Goal: Check status: Check status

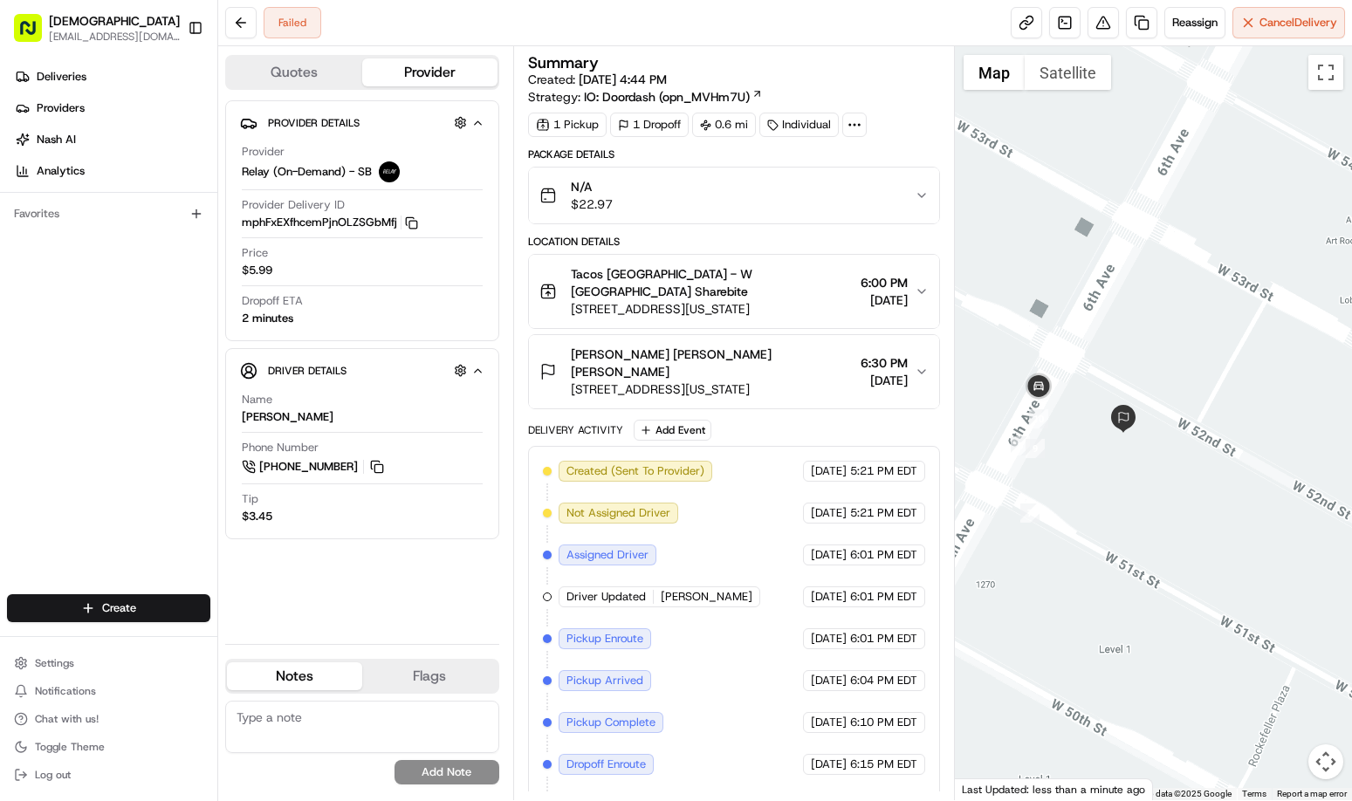
drag, startPoint x: 1111, startPoint y: 566, endPoint x: 1262, endPoint y: 510, distance: 161.3
click at [1262, 510] on div at bounding box center [1153, 423] width 397 height 754
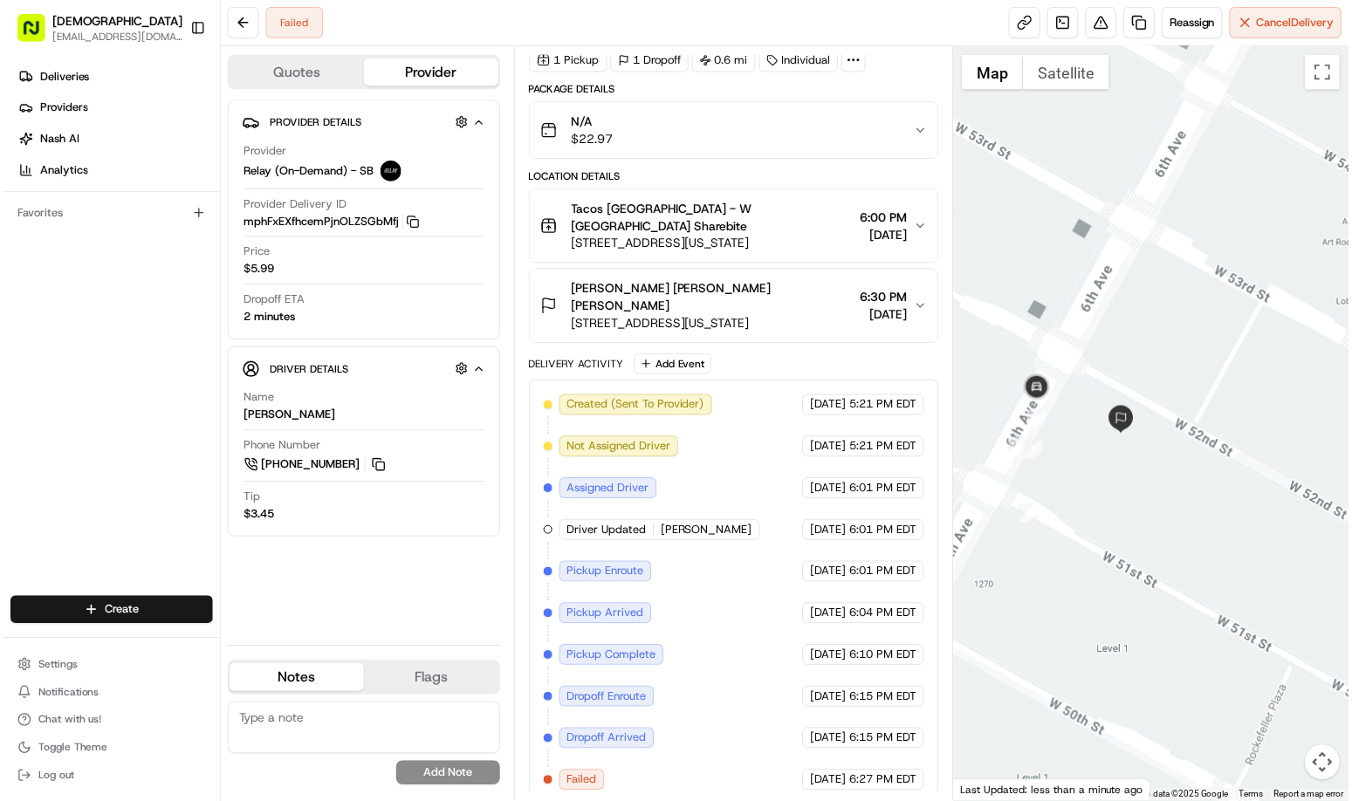
scroll to position [65, 0]
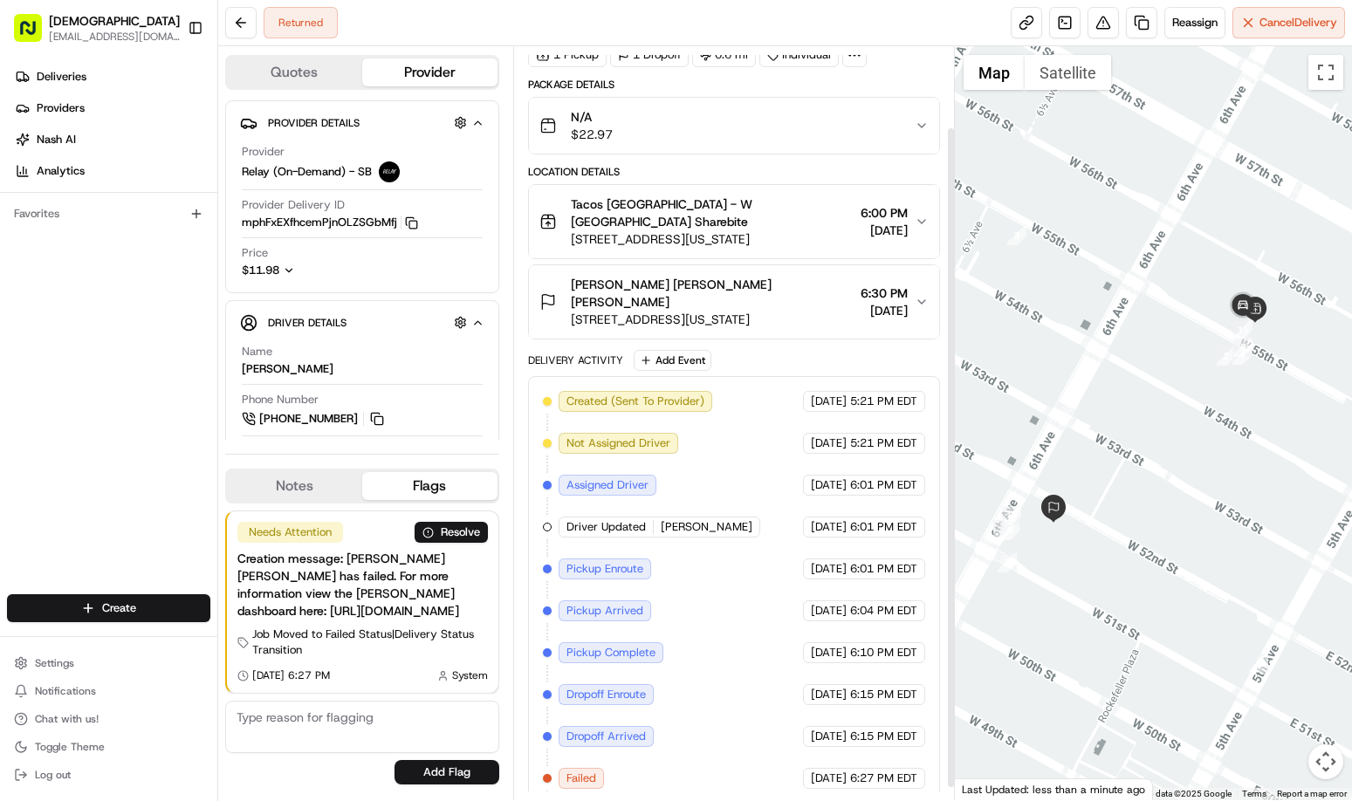
scroll to position [106, 0]
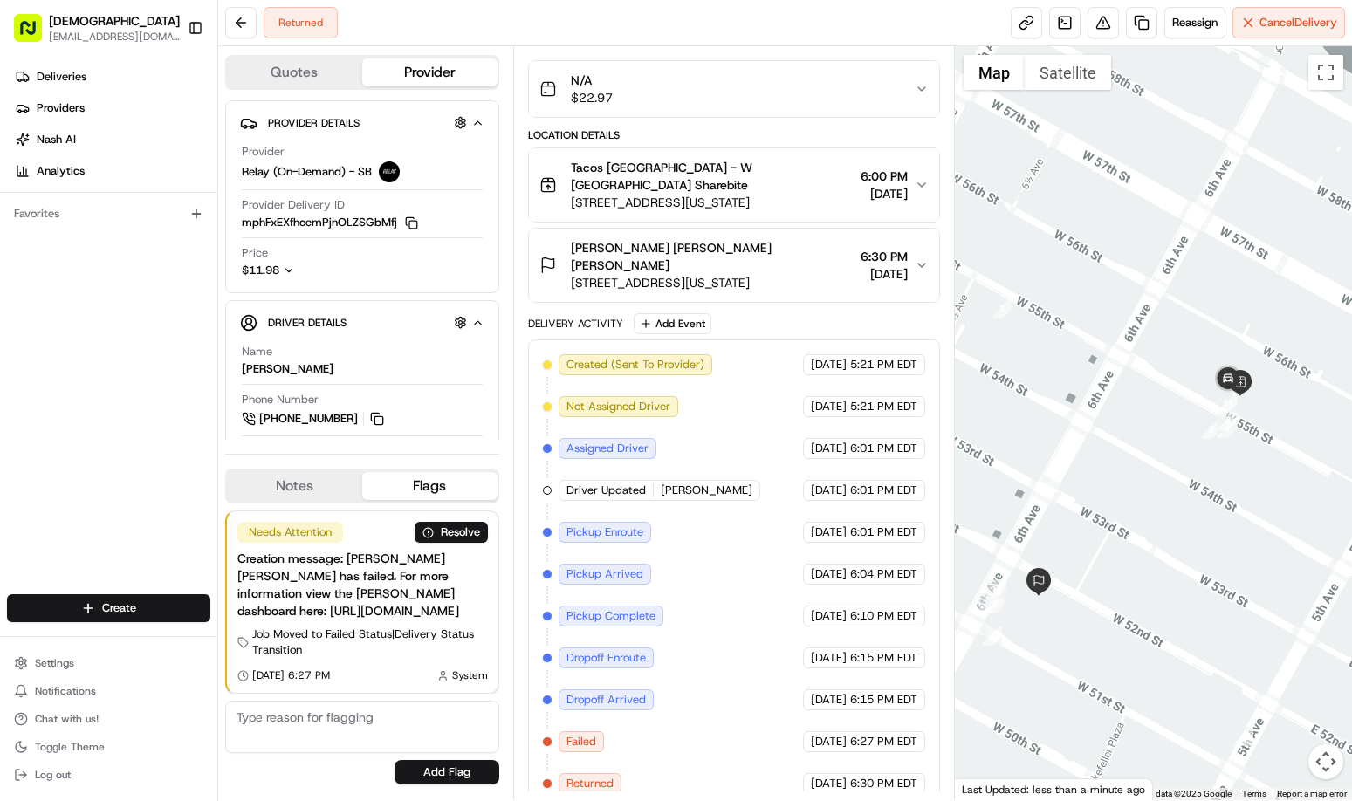
drag, startPoint x: 1184, startPoint y: 507, endPoint x: 1221, endPoint y: 542, distance: 50.6
click at [1221, 542] on div at bounding box center [1153, 423] width 397 height 754
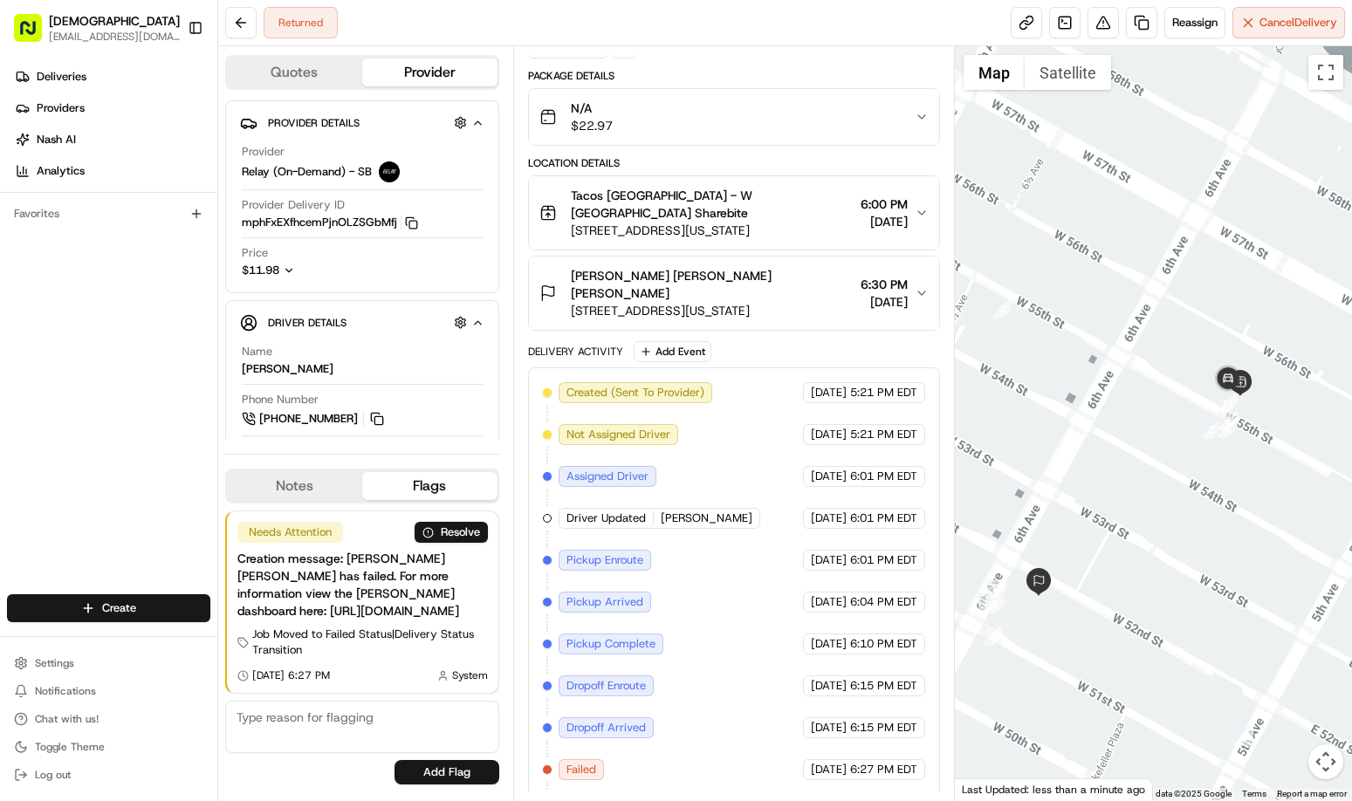
scroll to position [134, 0]
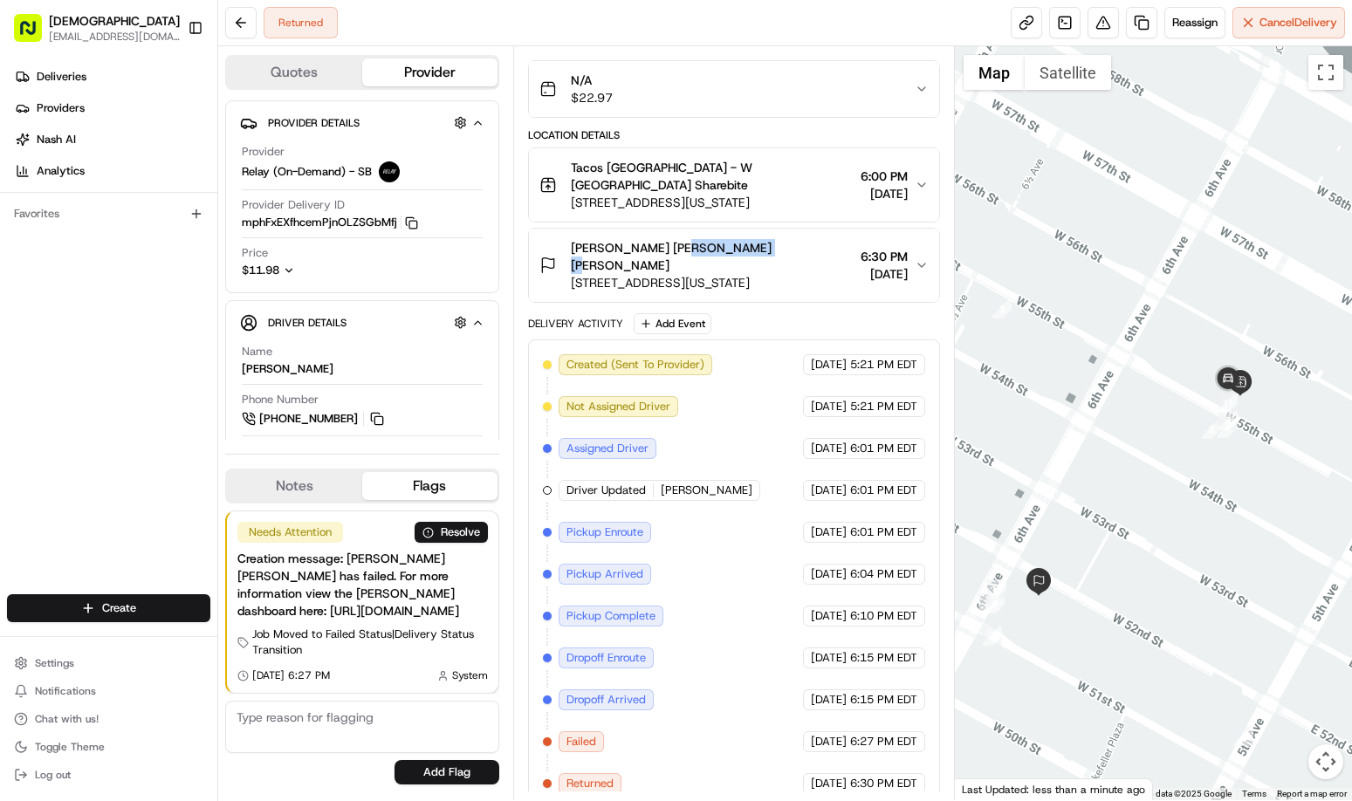
drag, startPoint x: 765, startPoint y: 250, endPoint x: 690, endPoint y: 248, distance: 75.1
click at [683, 249] on div "Neuberger Berman Stephen Smith" at bounding box center [713, 256] width 284 height 35
click at [229, 25] on button at bounding box center [240, 22] width 31 height 31
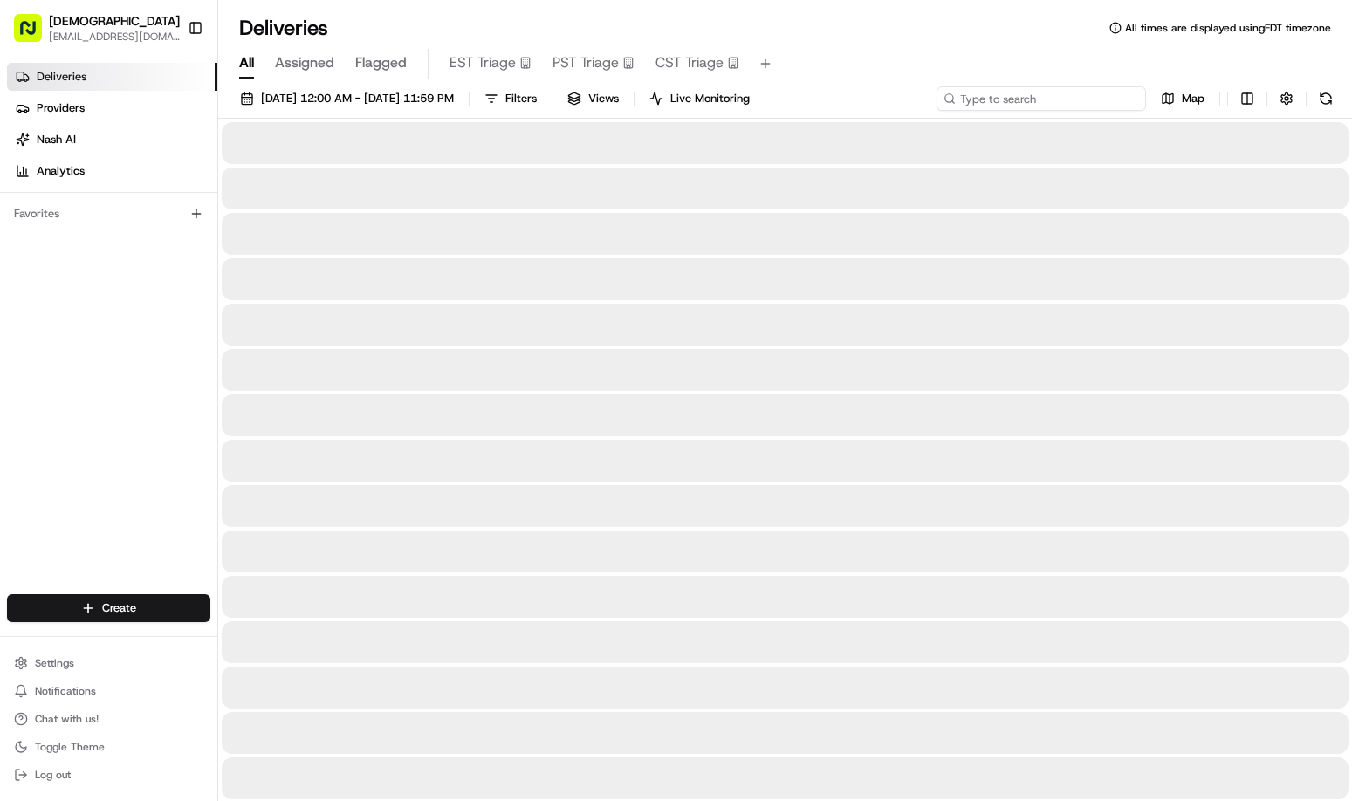
click at [1089, 102] on input at bounding box center [1041, 98] width 209 height 24
paste input "Stephen Smith"
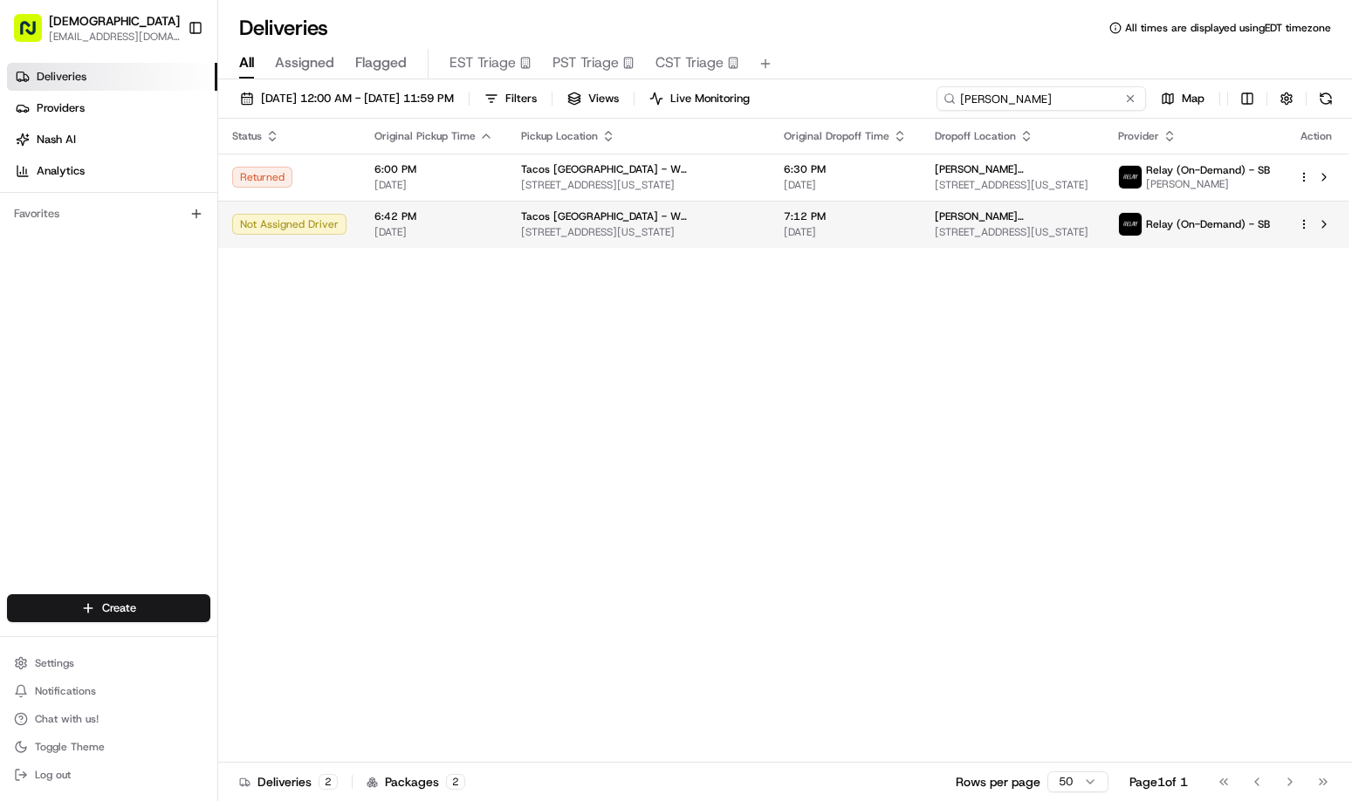
type input "Stephen Smith"
click at [332, 213] on td "Not Assigned Driver" at bounding box center [289, 224] width 142 height 47
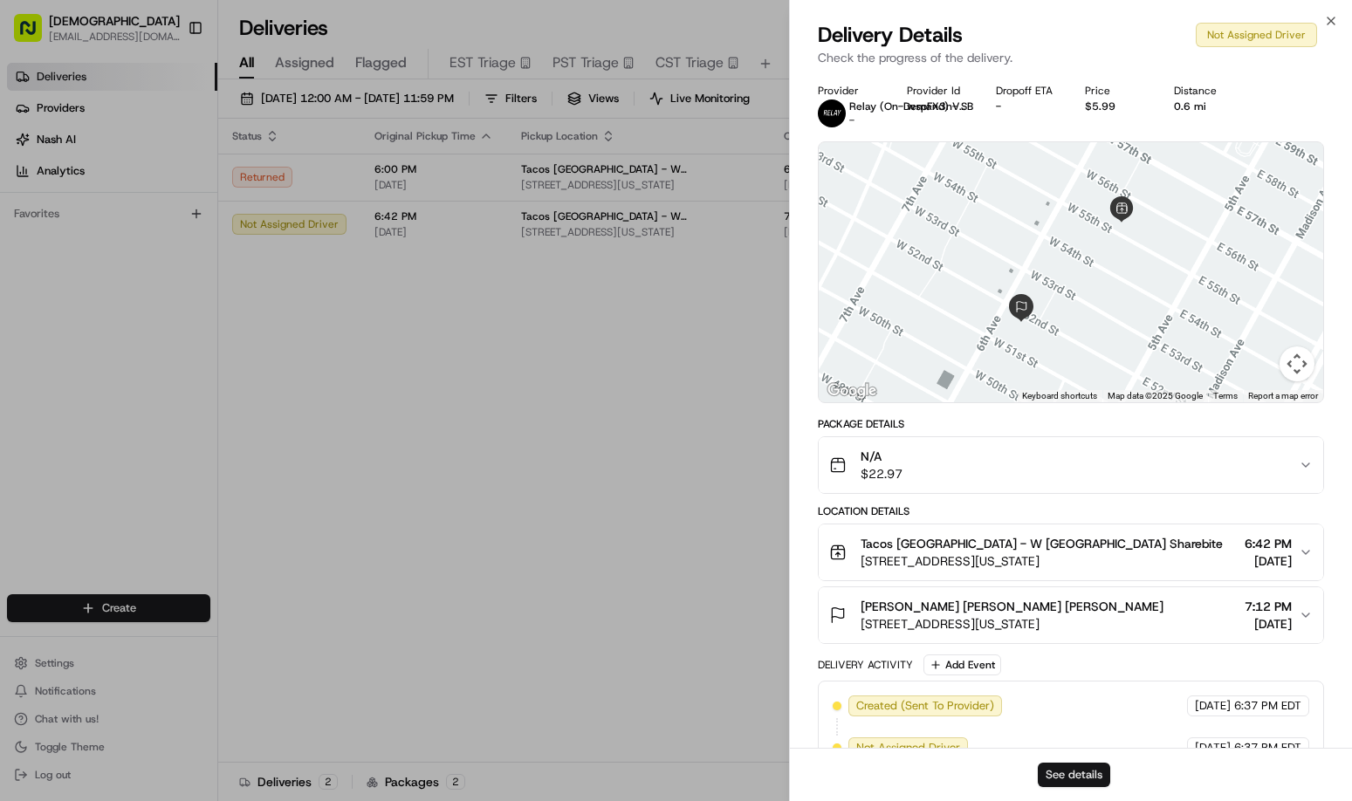
click at [1054, 778] on button "See details" at bounding box center [1074, 775] width 72 height 24
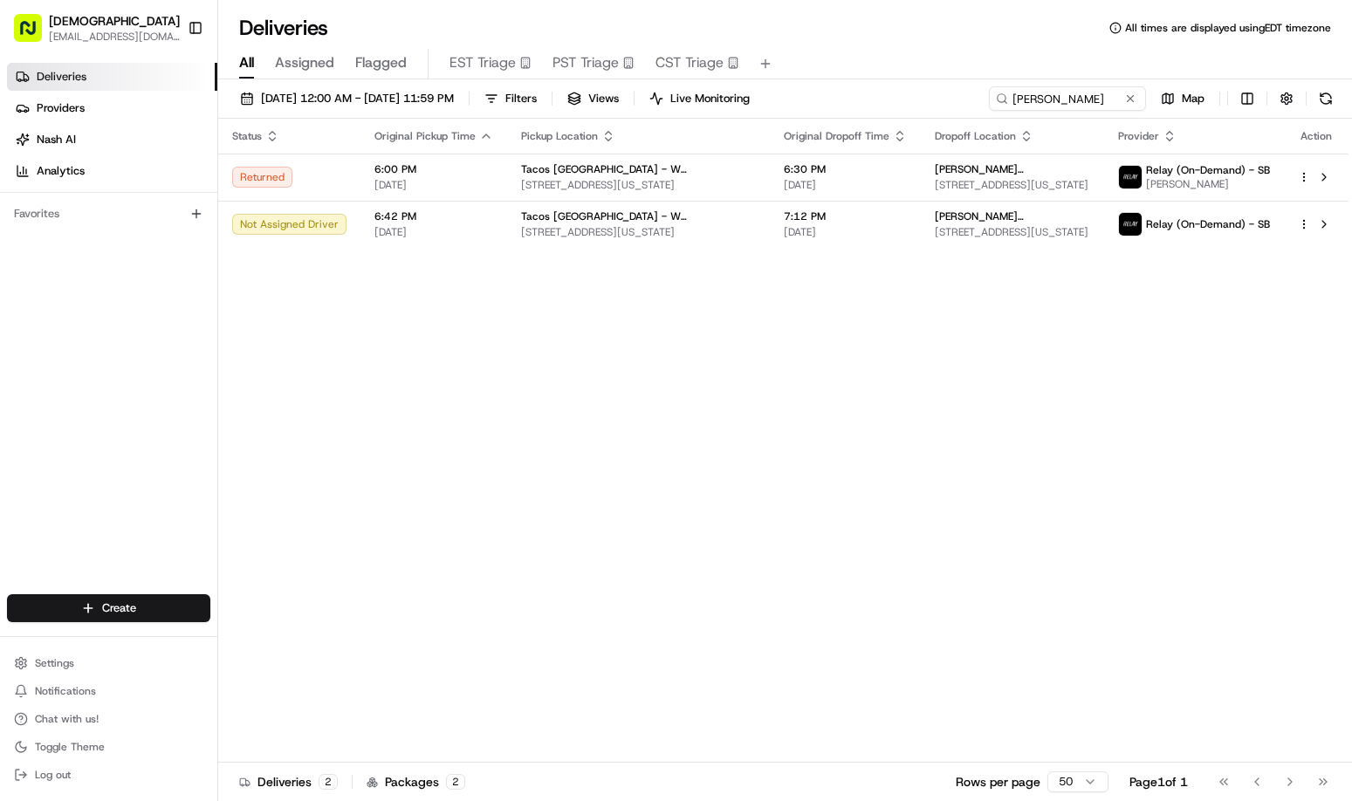
click at [690, 599] on div "Status Original Pickup Time Pickup Location Original Dropoff Time Dropoff Locat…" at bounding box center [783, 441] width 1130 height 644
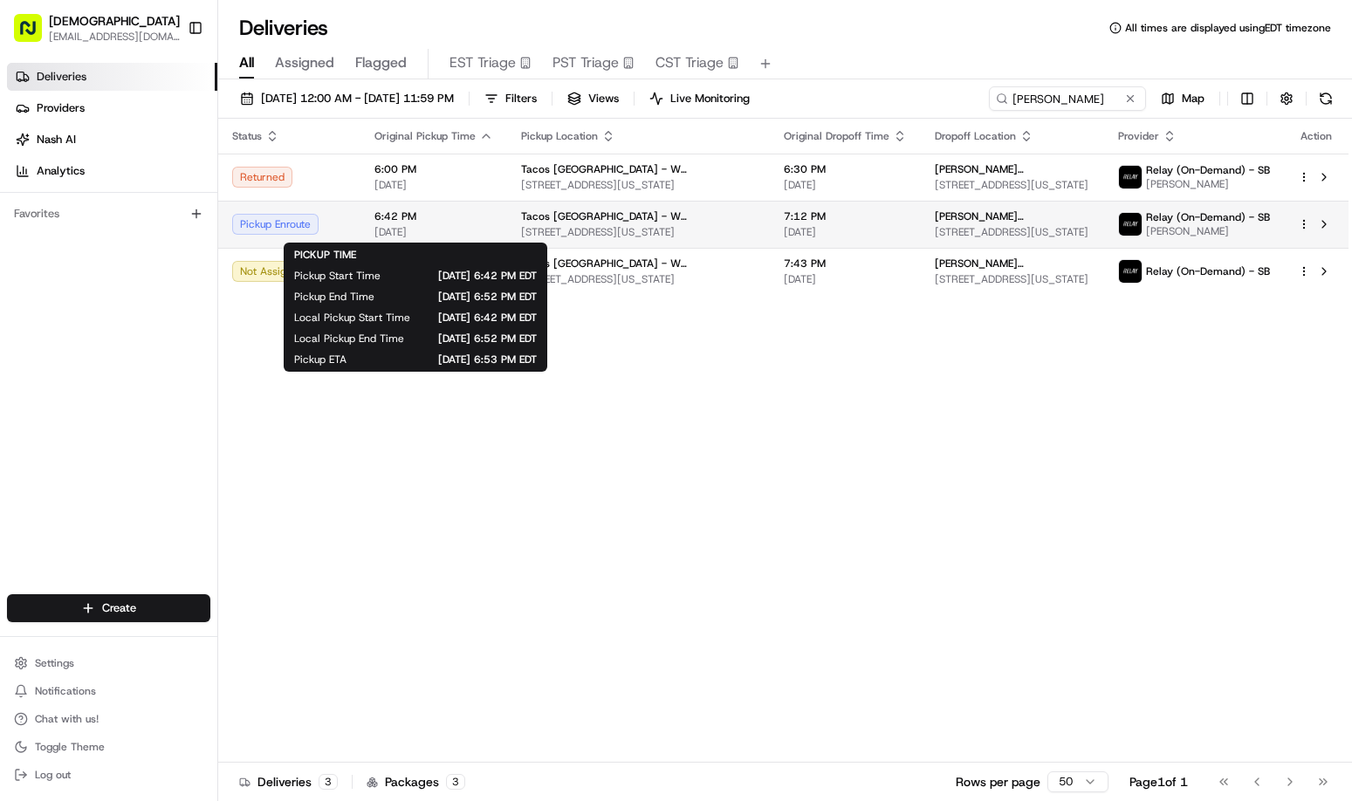
drag, startPoint x: 452, startPoint y: 224, endPoint x: 288, endPoint y: 226, distance: 164.1
click at [288, 226] on div "Pickup Enroute" at bounding box center [289, 224] width 114 height 21
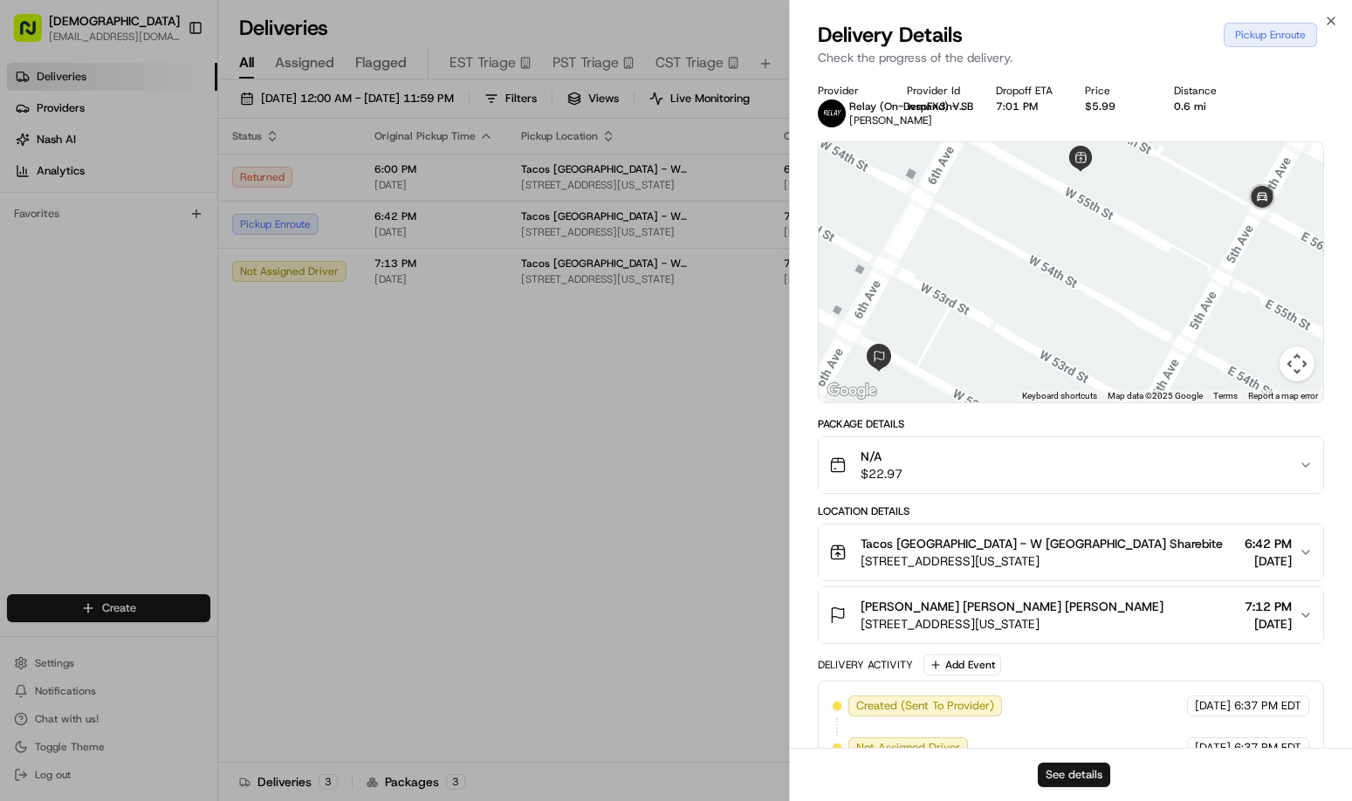
click at [1087, 777] on button "See details" at bounding box center [1074, 775] width 72 height 24
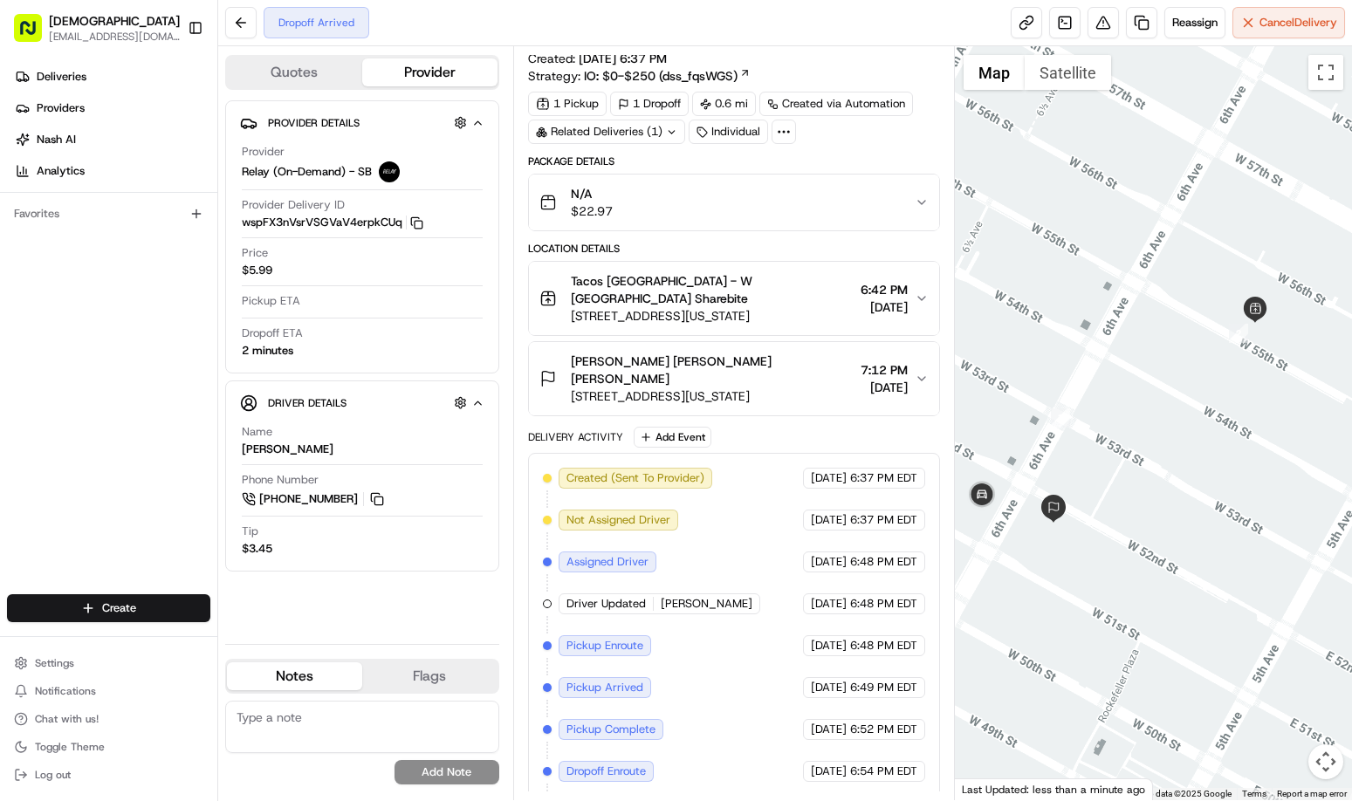
scroll to position [51, 0]
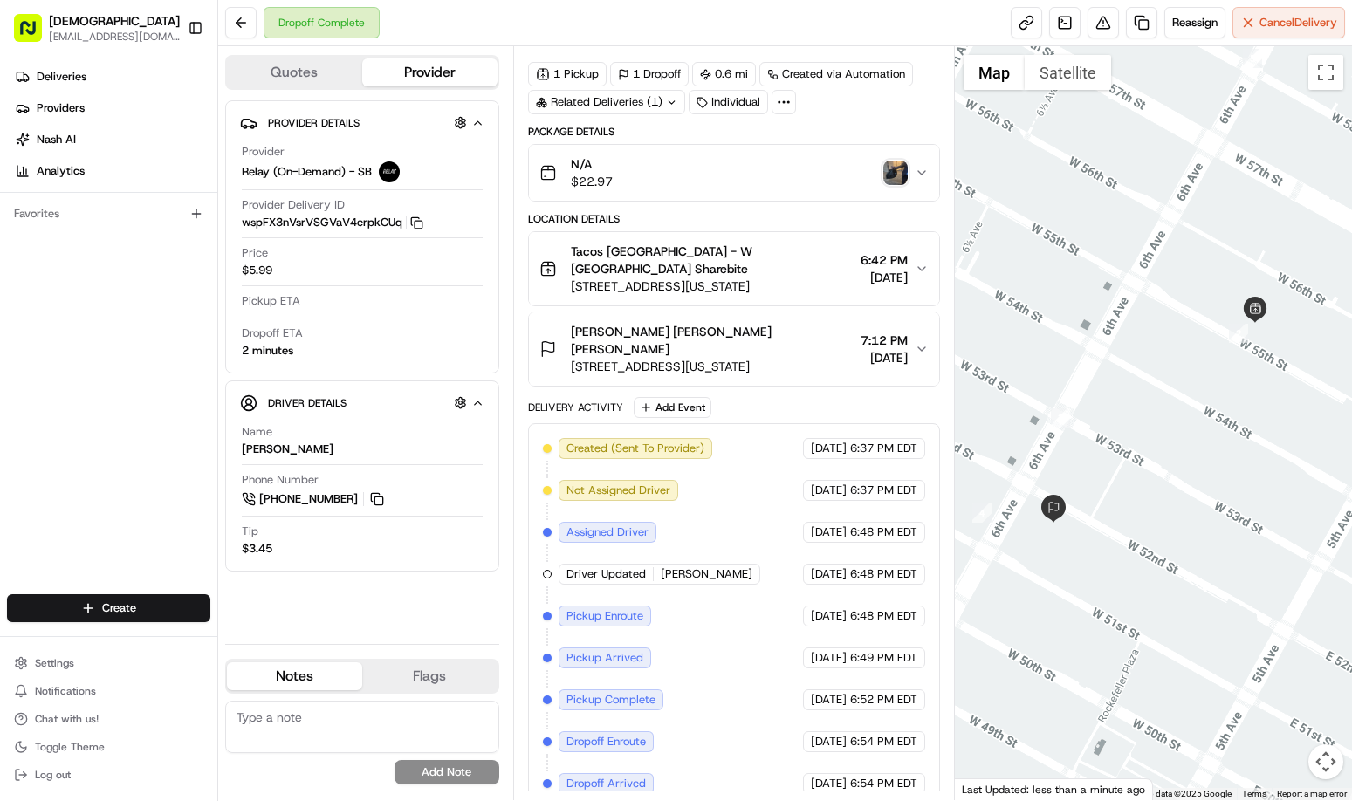
click at [895, 170] on img "button" at bounding box center [895, 173] width 24 height 24
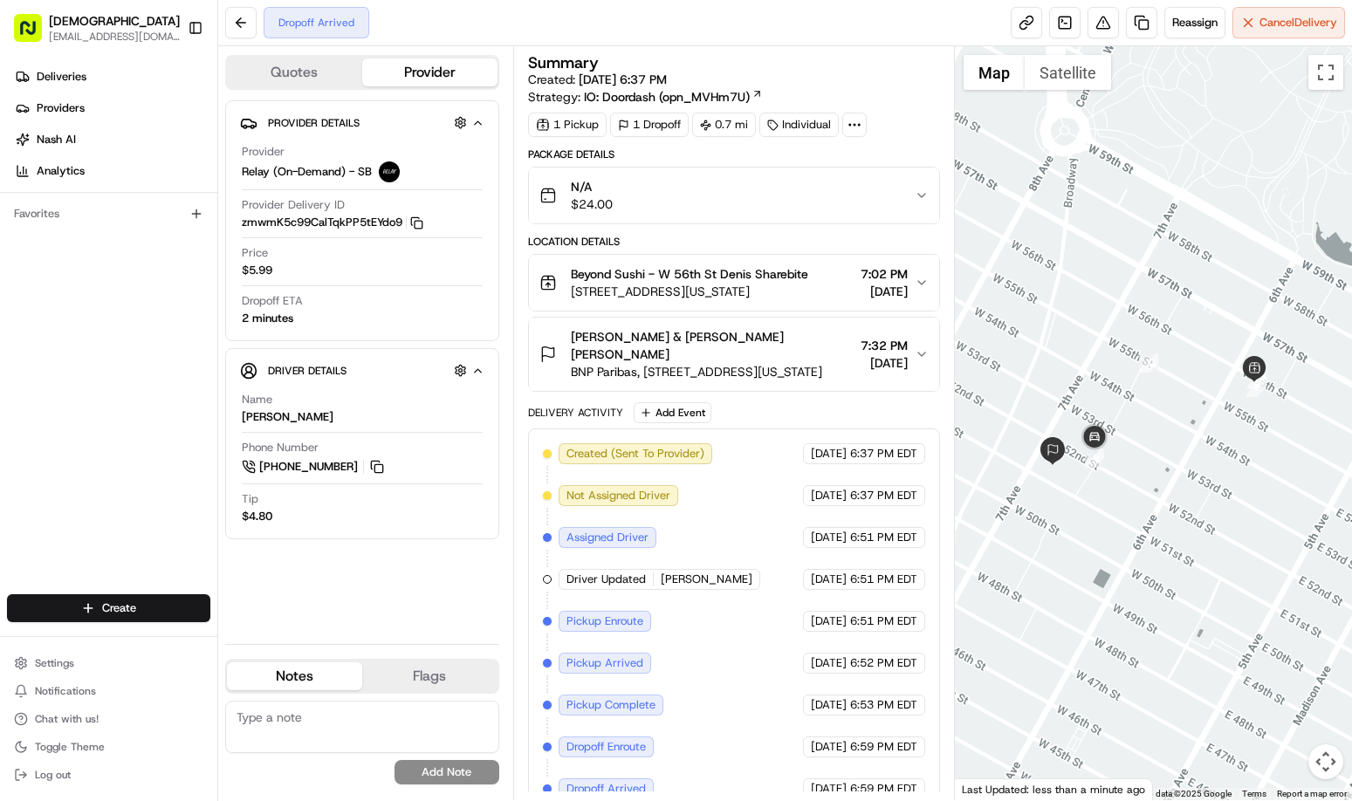
scroll to position [5, 0]
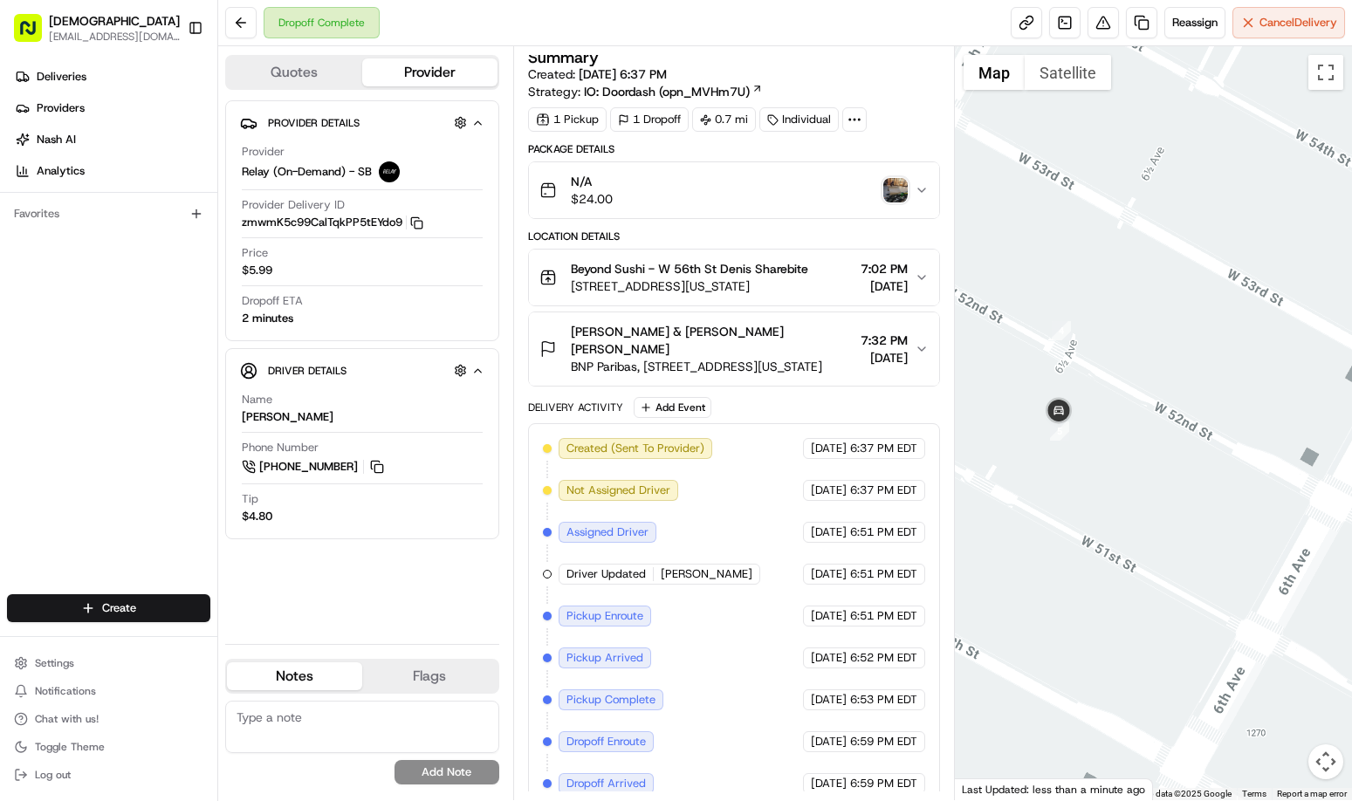
click at [892, 195] on img "button" at bounding box center [895, 190] width 24 height 24
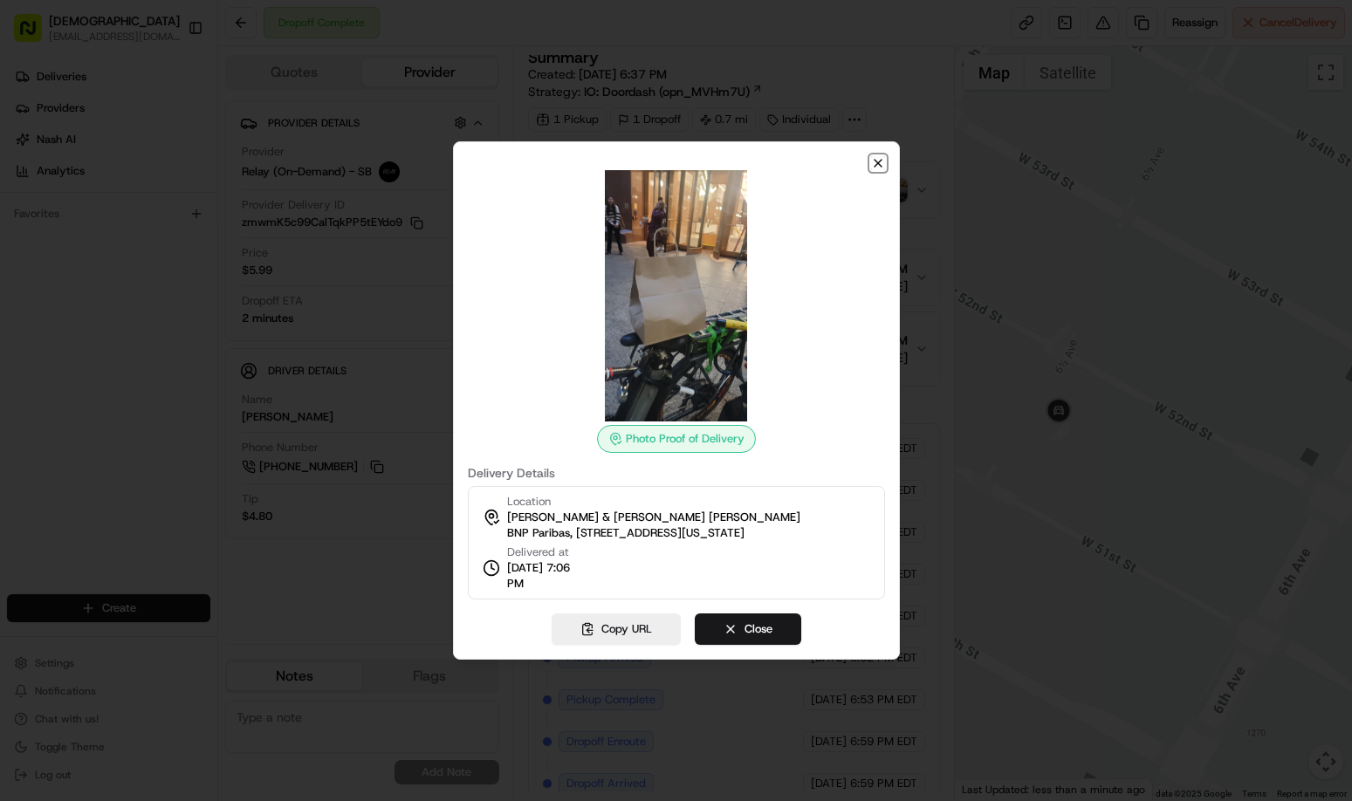
click at [882, 164] on icon "button" at bounding box center [878, 163] width 14 height 14
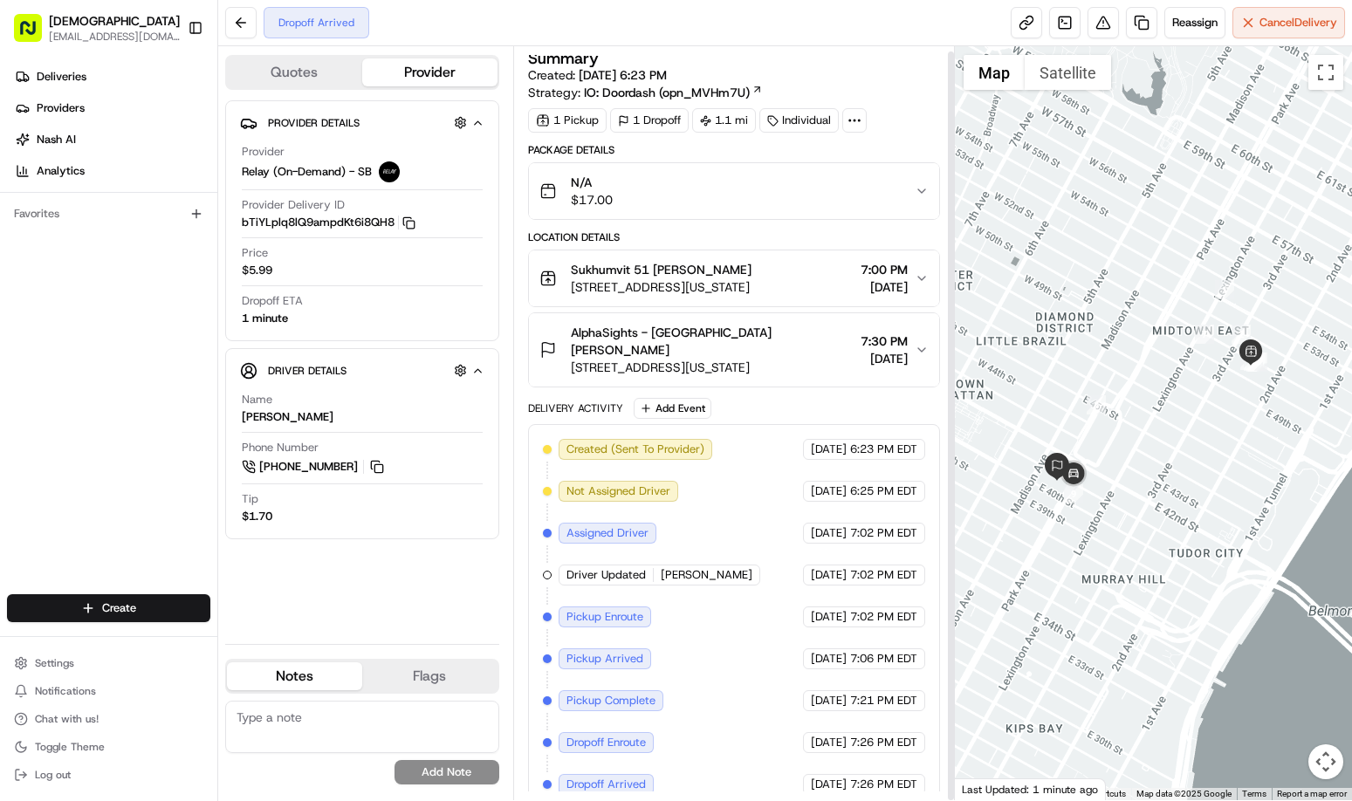
scroll to position [5, 0]
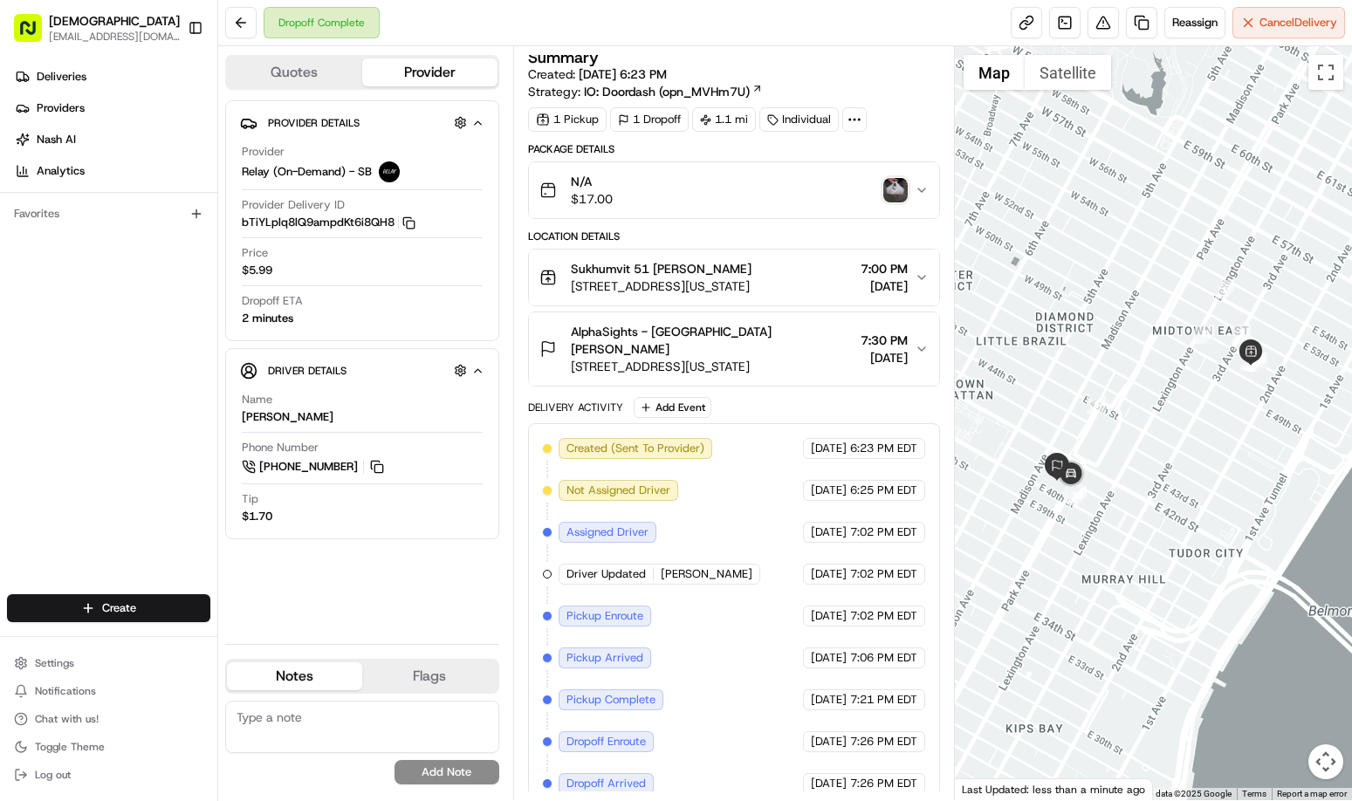
click at [902, 188] on img "button" at bounding box center [895, 190] width 24 height 24
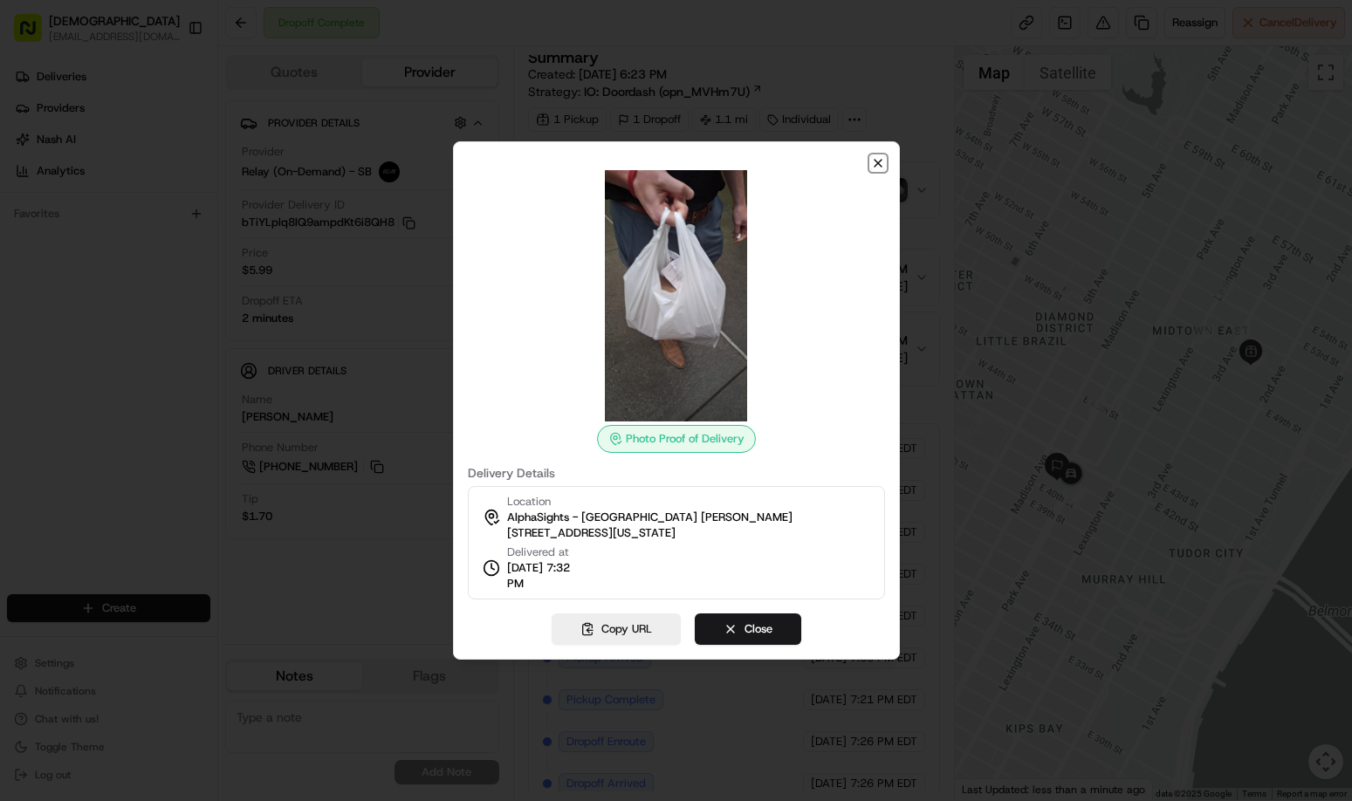
drag, startPoint x: 880, startPoint y: 160, endPoint x: 120, endPoint y: 241, distance: 764.6
click at [876, 161] on icon "button" at bounding box center [878, 163] width 14 height 14
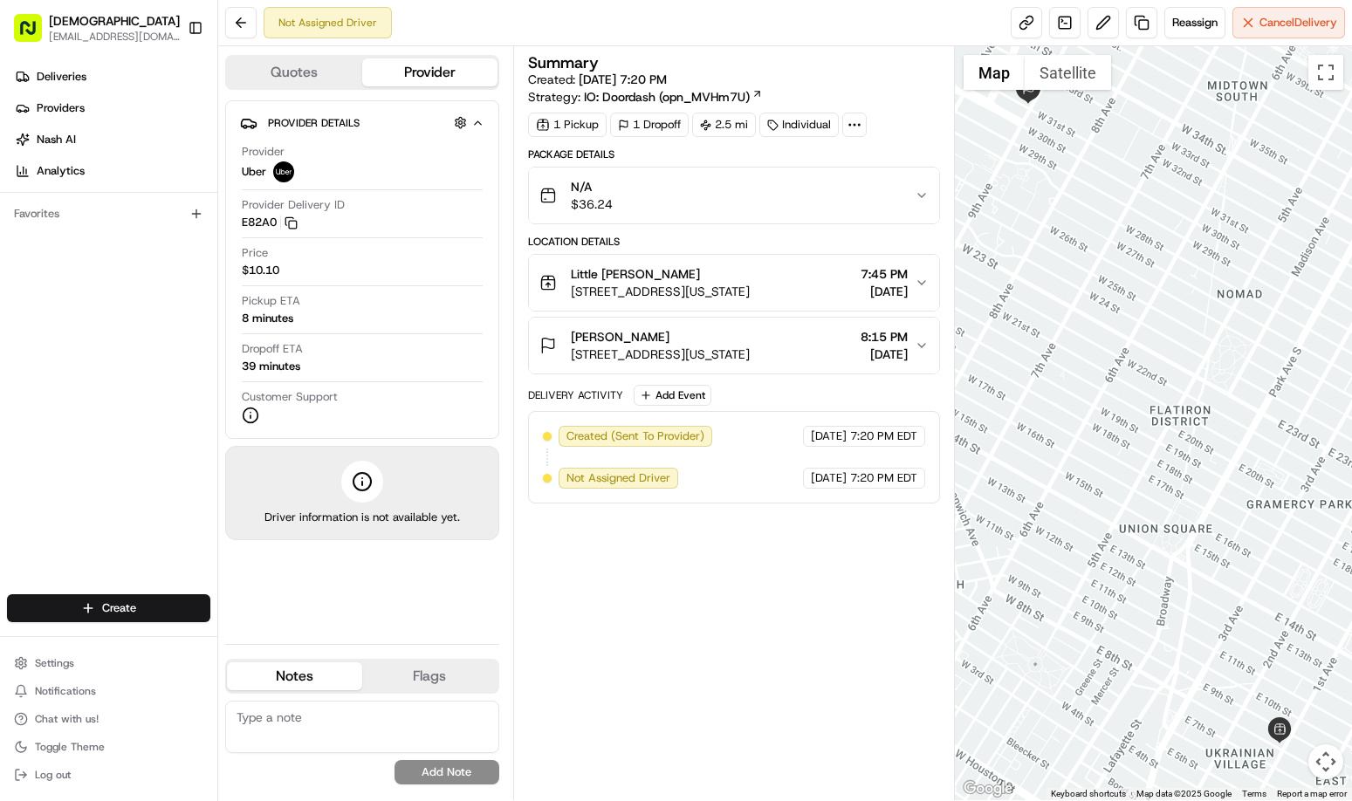
click at [809, 633] on div "Summary Created: [DATE] 7:20 PM Strategy: IO: Doordash (opn_MVHm7U) 1 Pickup 1 …" at bounding box center [734, 423] width 413 height 737
click at [730, 635] on div "Summary Created: [DATE] 7:20 PM Strategy: IO: Doordash (opn_MVHm7U) 1 Pickup 1 …" at bounding box center [734, 423] width 413 height 737
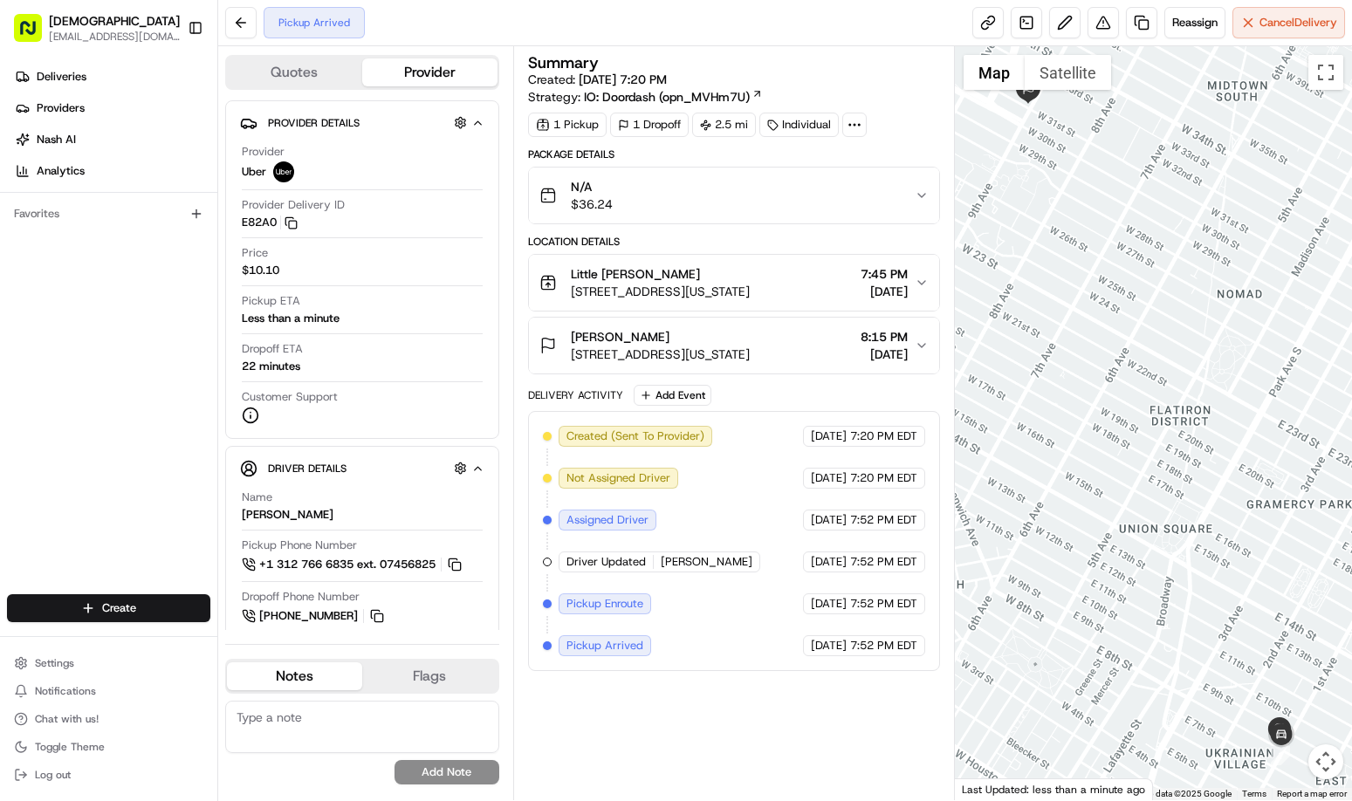
click at [690, 714] on div "Summary Created: [DATE] 7:20 PM Strategy: IO: Doordash (opn_MVHm7U) 1 Pickup 1 …" at bounding box center [734, 423] width 413 height 737
click at [634, 728] on div "Summary Created: [DATE] 7:20 PM Strategy: IO: Doordash (opn_MVHm7U) 1 Pickup 1 …" at bounding box center [734, 423] width 413 height 737
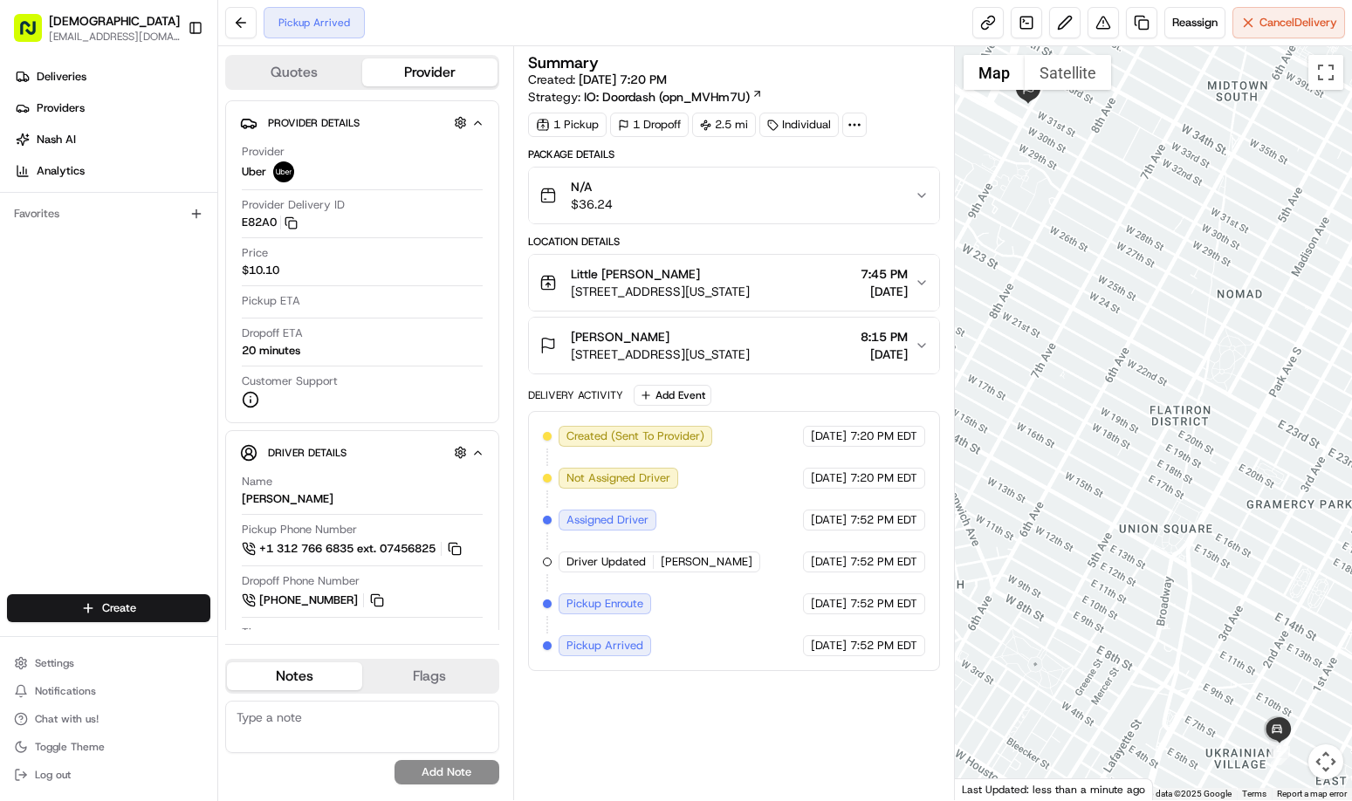
click at [901, 722] on div "Summary Created: [DATE] 7:20 PM Strategy: IO: Doordash (opn_MVHm7U) 1 Pickup 1 …" at bounding box center [734, 423] width 413 height 737
click at [677, 706] on div "Summary Created: 08/20/2025 7:20 PM Strategy: IO: Doordash (opn_MVHm7U) 1 Picku…" at bounding box center [734, 423] width 413 height 737
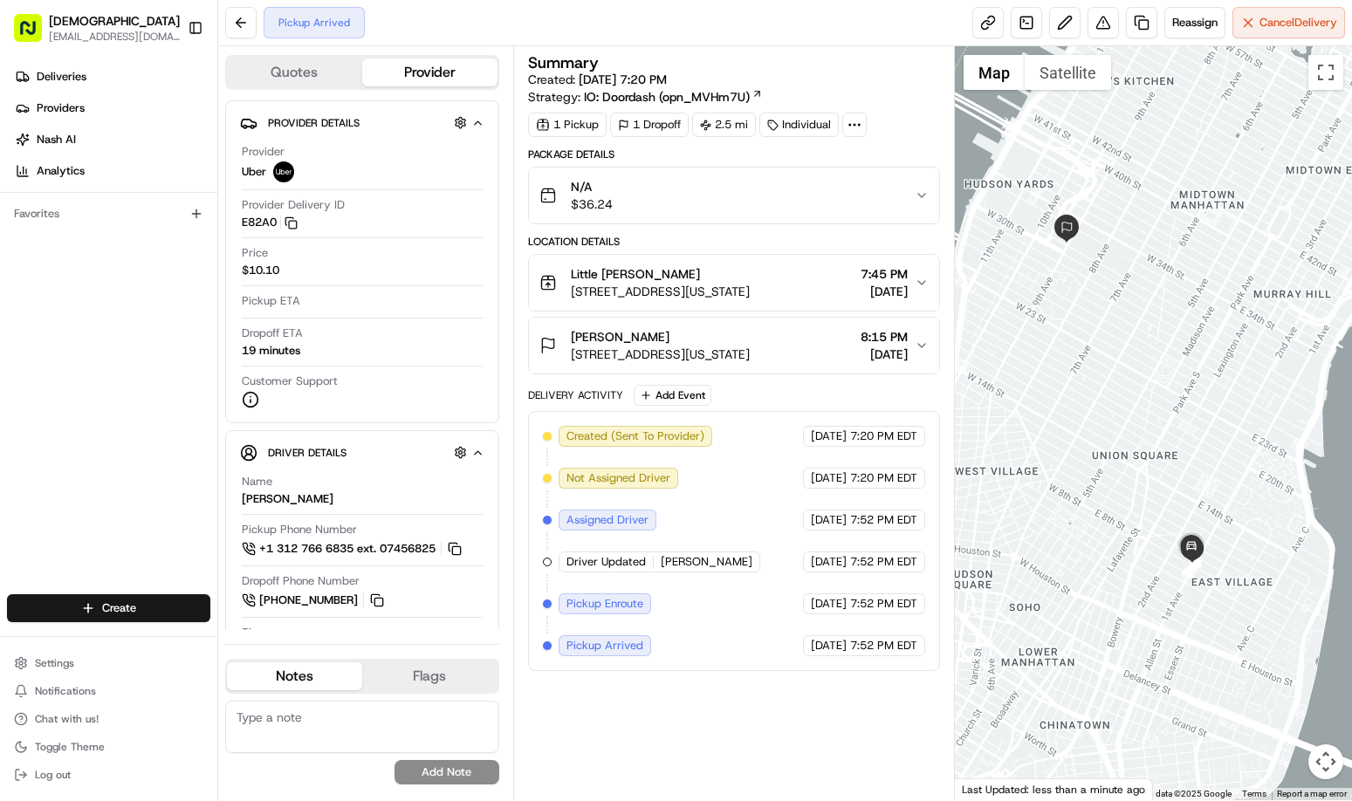
drag, startPoint x: 1225, startPoint y: 493, endPoint x: 1150, endPoint y: 442, distance: 91.0
click at [1150, 442] on div at bounding box center [1153, 423] width 397 height 754
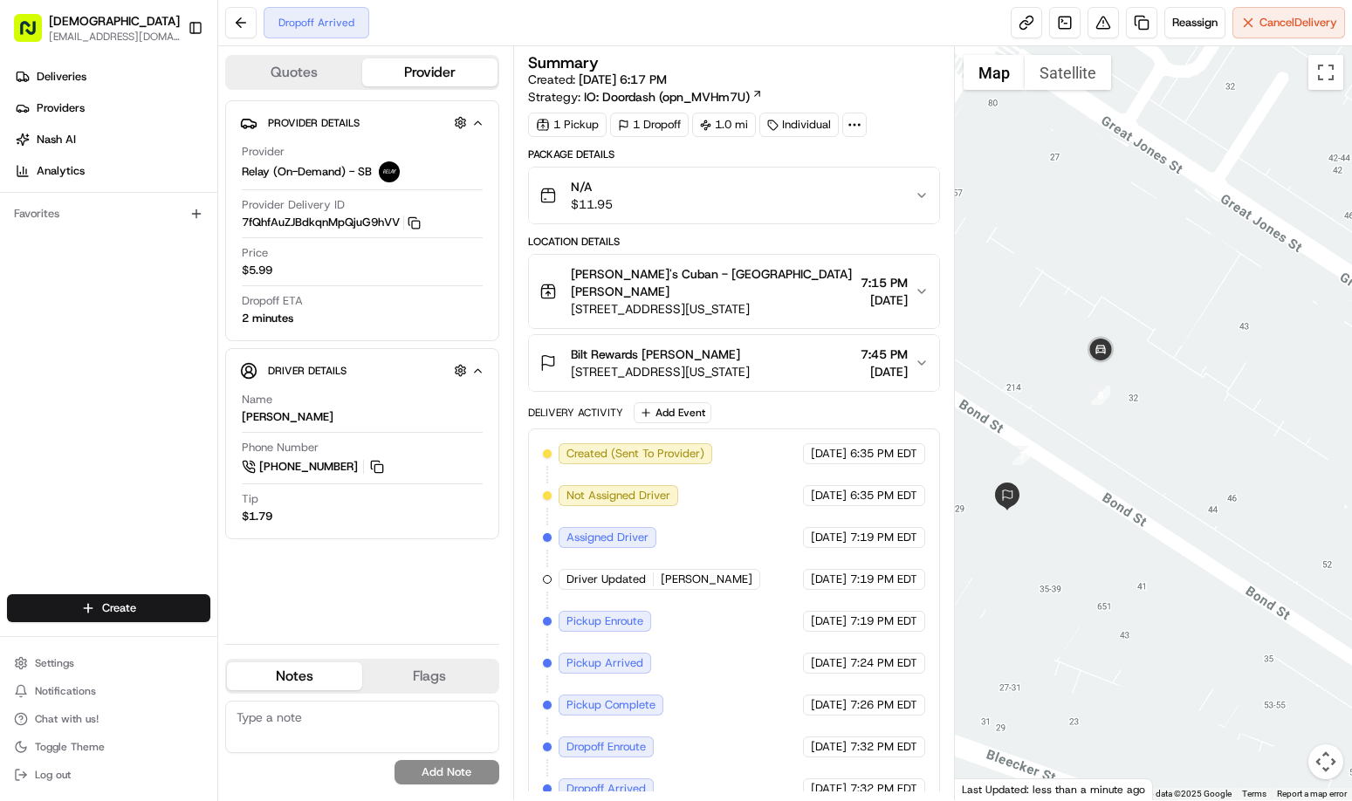
scroll to position [5, 0]
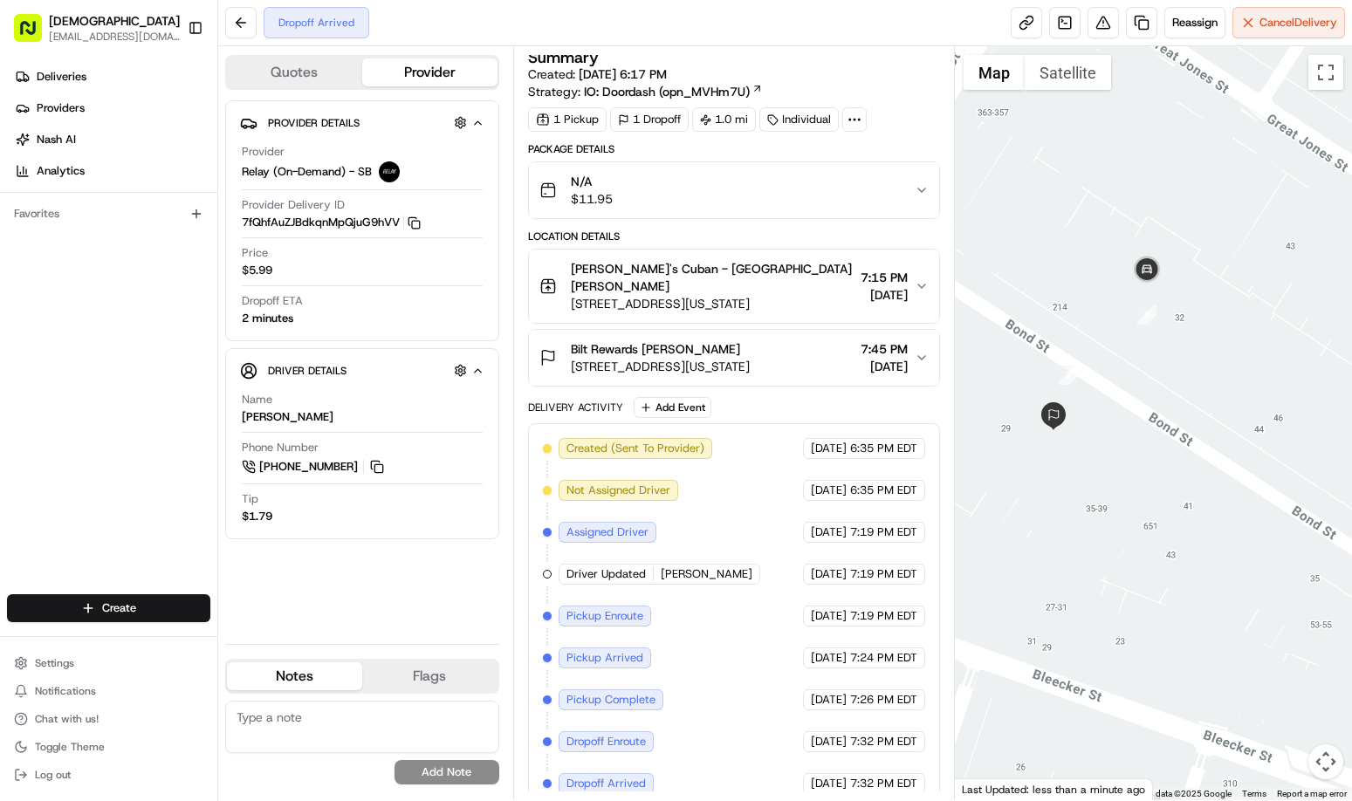
drag, startPoint x: 1091, startPoint y: 582, endPoint x: 1137, endPoint y: 499, distance: 95.0
click at [1137, 499] on div at bounding box center [1153, 423] width 397 height 754
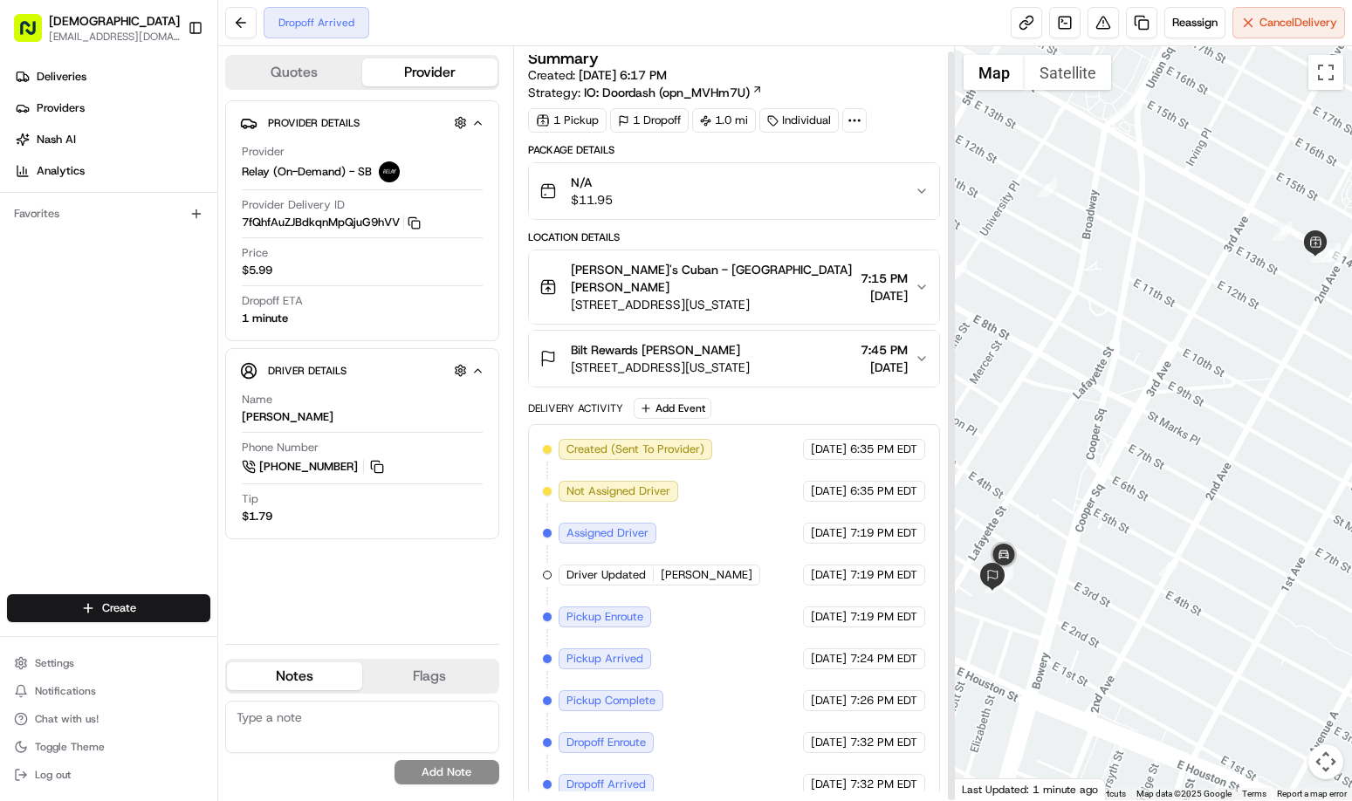
scroll to position [5, 0]
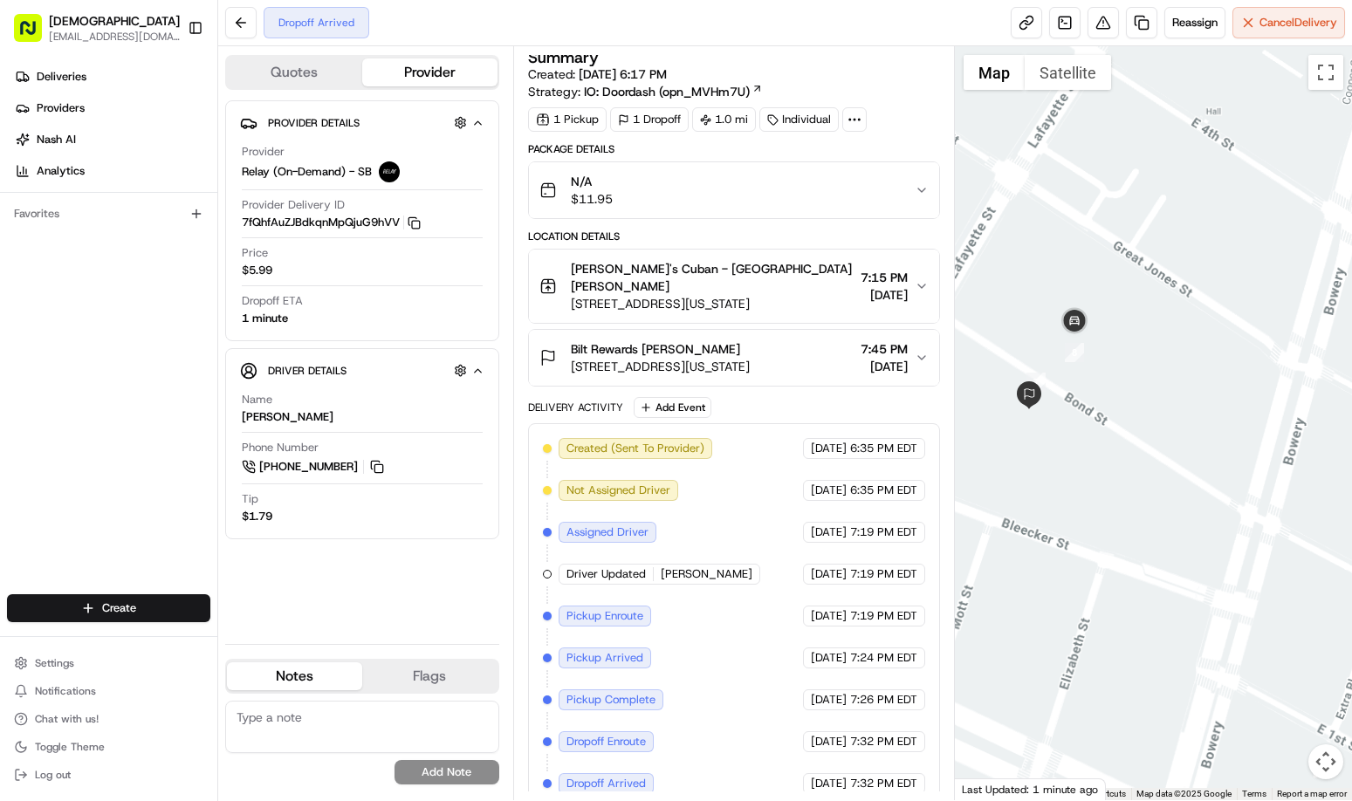
drag, startPoint x: 1032, startPoint y: 560, endPoint x: 1231, endPoint y: 380, distance: 268.8
click at [1231, 380] on div at bounding box center [1153, 423] width 397 height 754
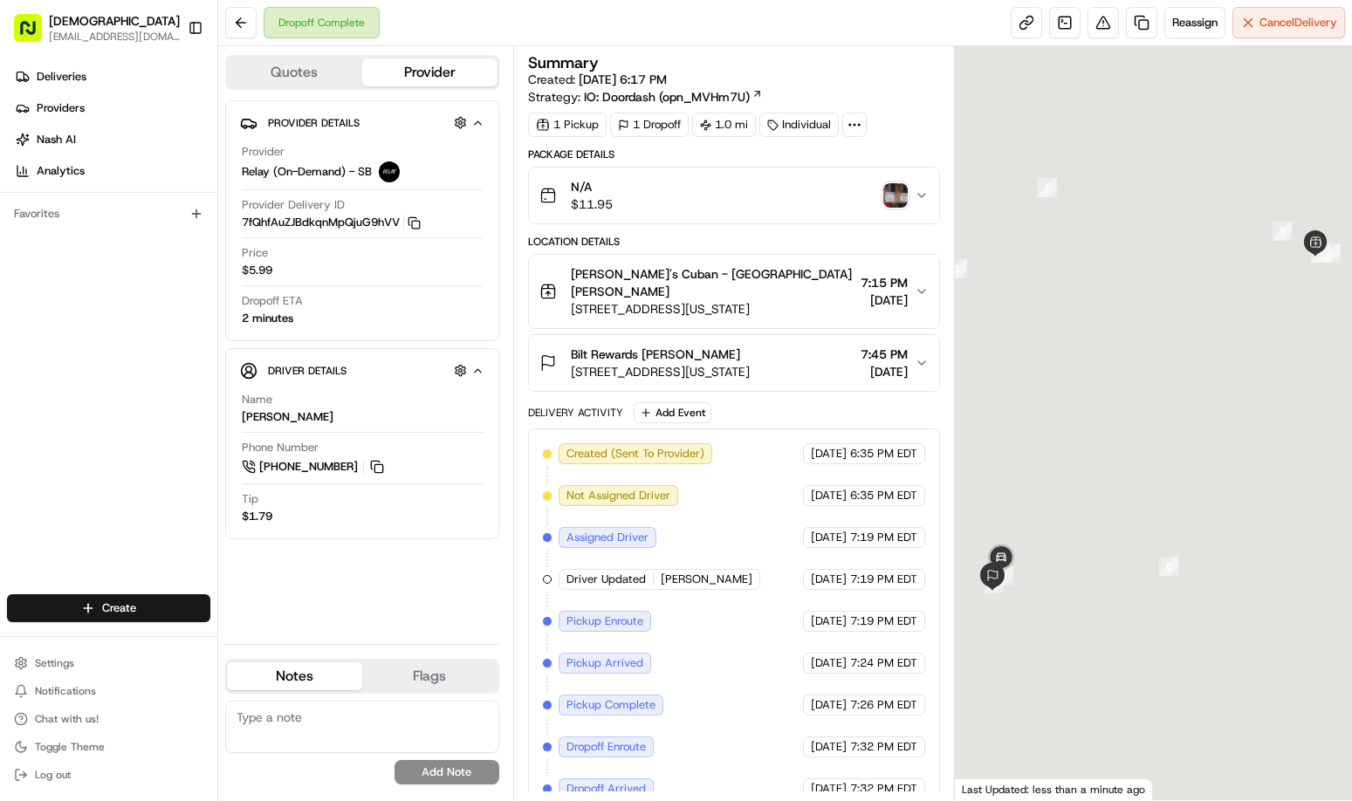
click at [898, 195] on img "button" at bounding box center [895, 195] width 24 height 24
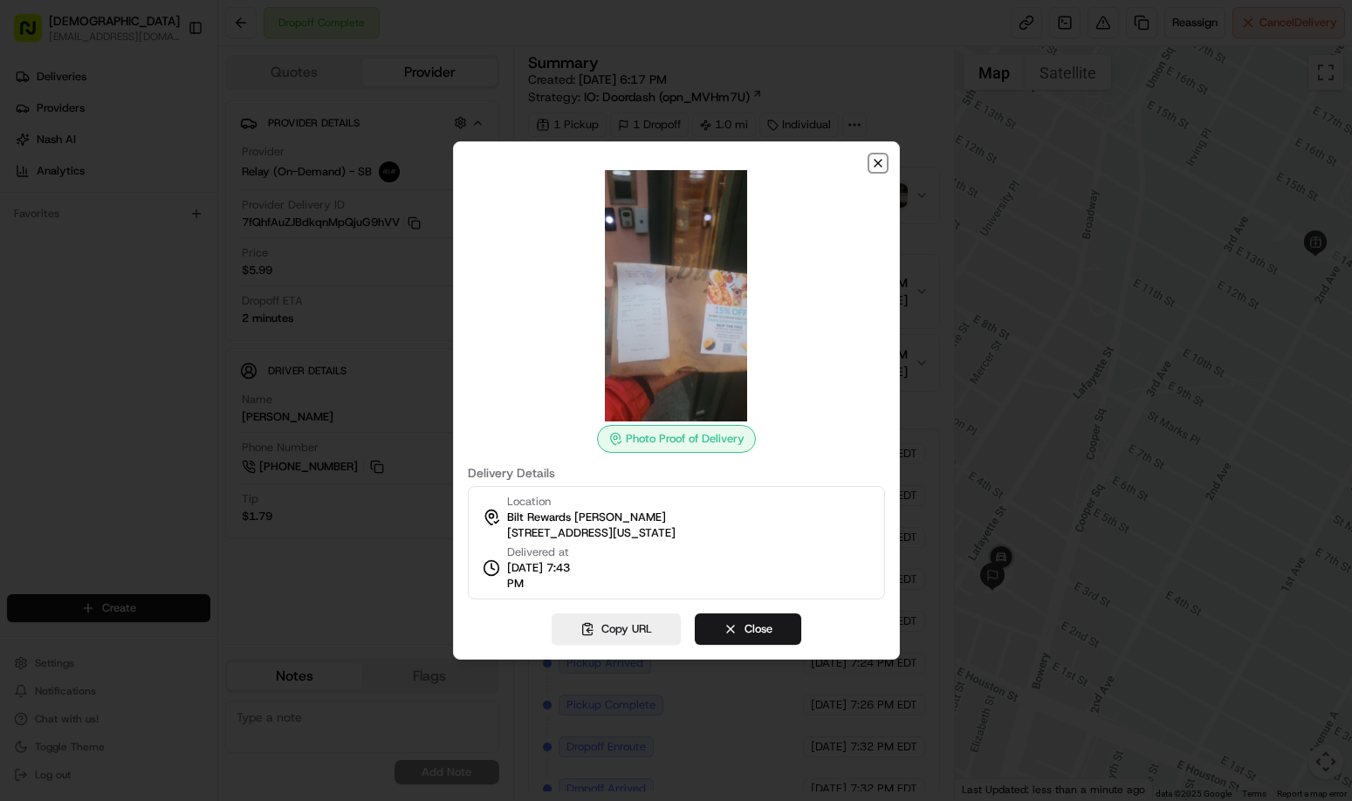
click at [877, 160] on icon "button" at bounding box center [878, 163] width 14 height 14
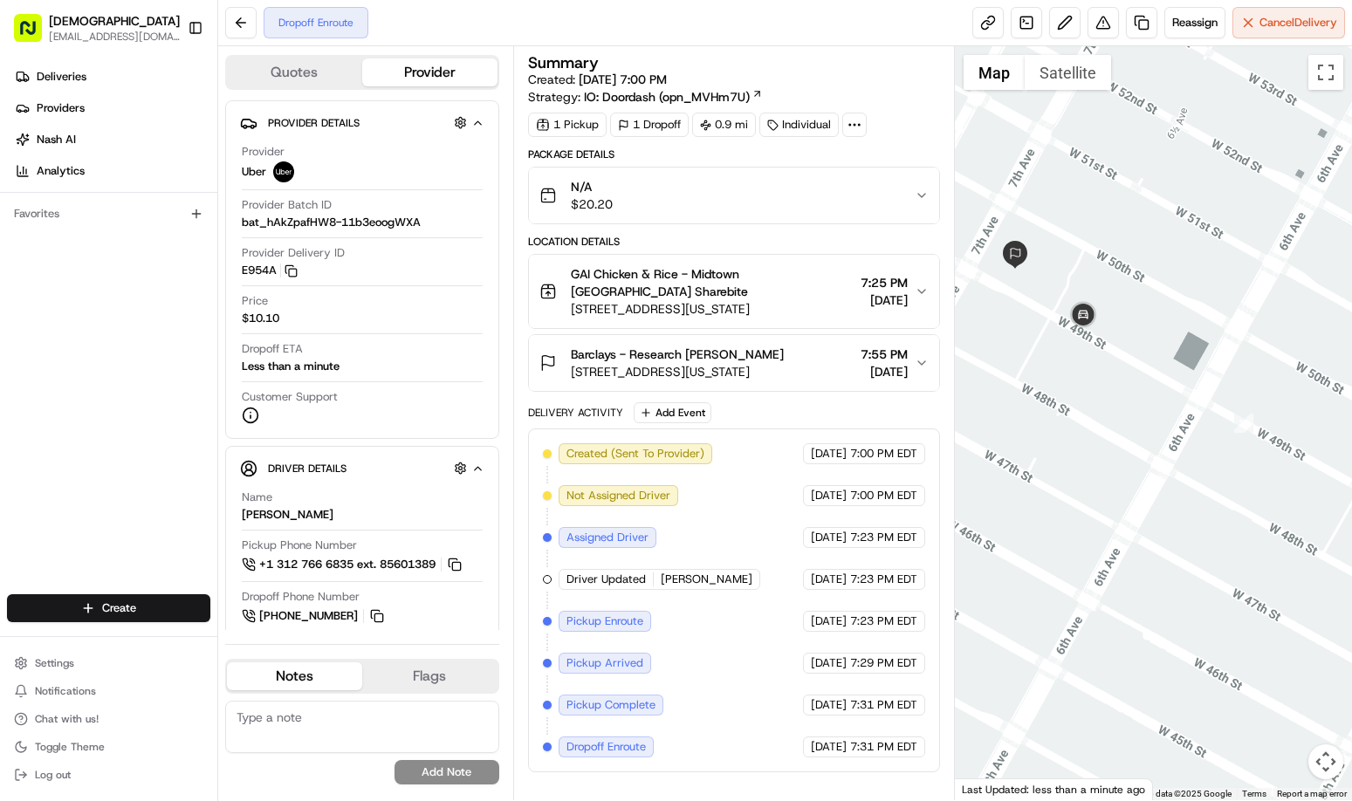
drag, startPoint x: 1068, startPoint y: 355, endPoint x: 1102, endPoint y: 368, distance: 35.7
click at [1102, 368] on div at bounding box center [1153, 423] width 397 height 754
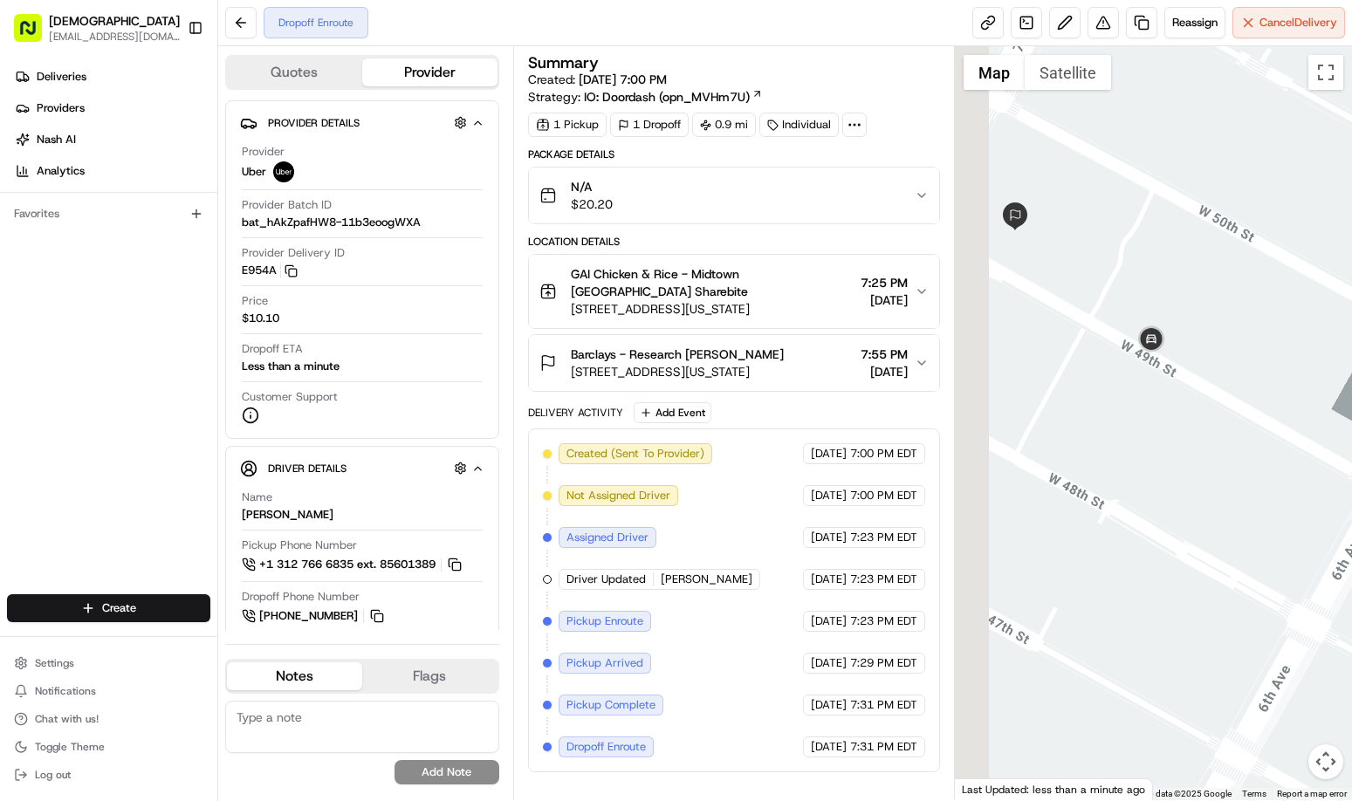
drag, startPoint x: 1134, startPoint y: 382, endPoint x: 1217, endPoint y: 422, distance: 91.8
click at [1217, 422] on div at bounding box center [1153, 423] width 397 height 754
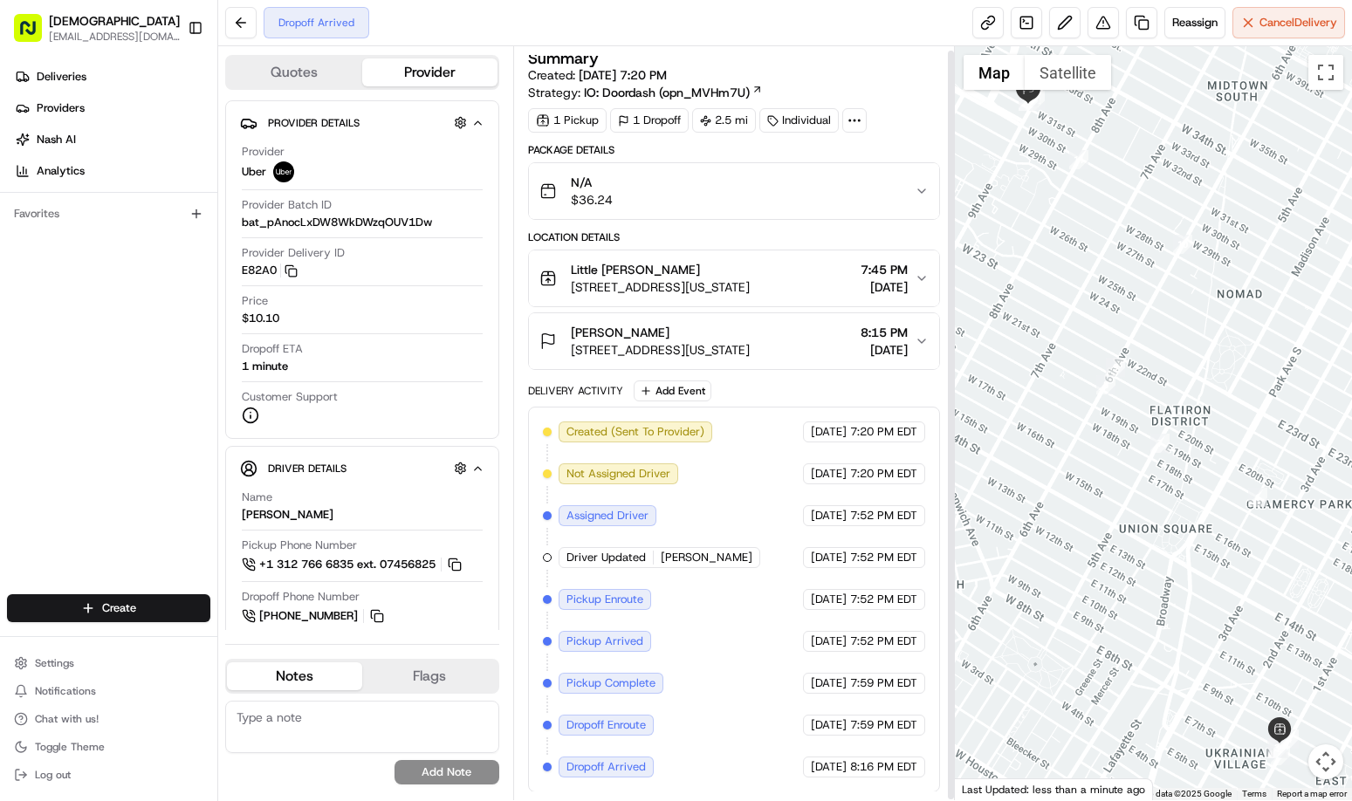
scroll to position [5, 0]
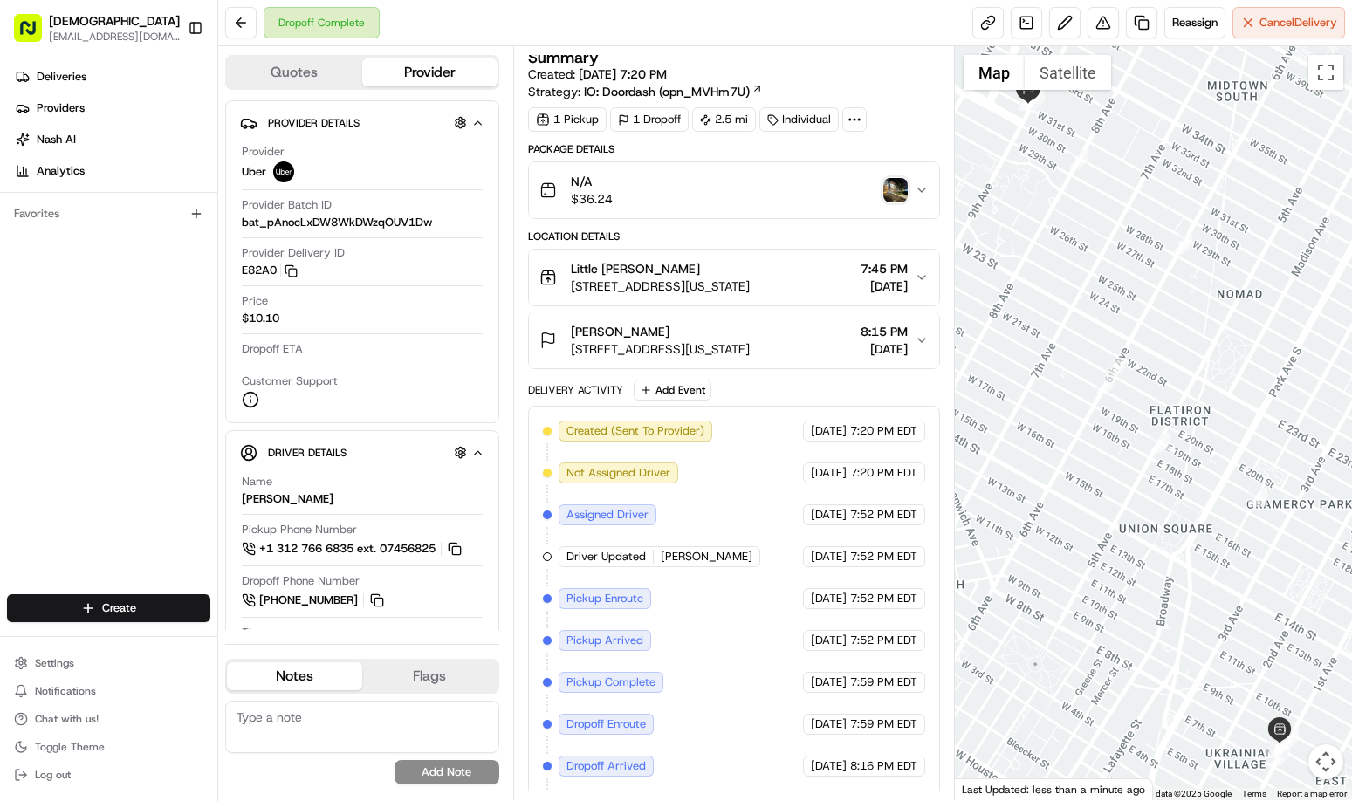
click at [886, 185] on img "button" at bounding box center [895, 190] width 24 height 24
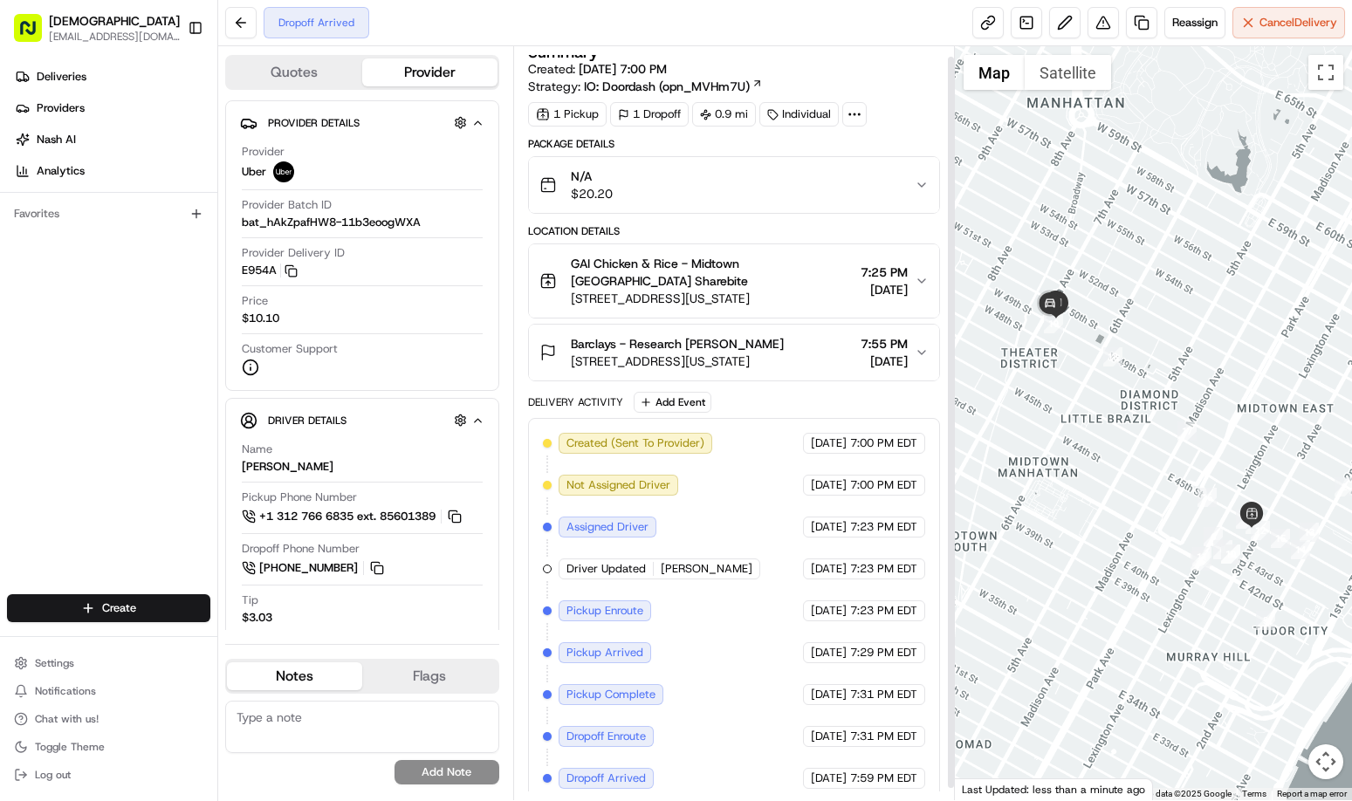
scroll to position [23, 0]
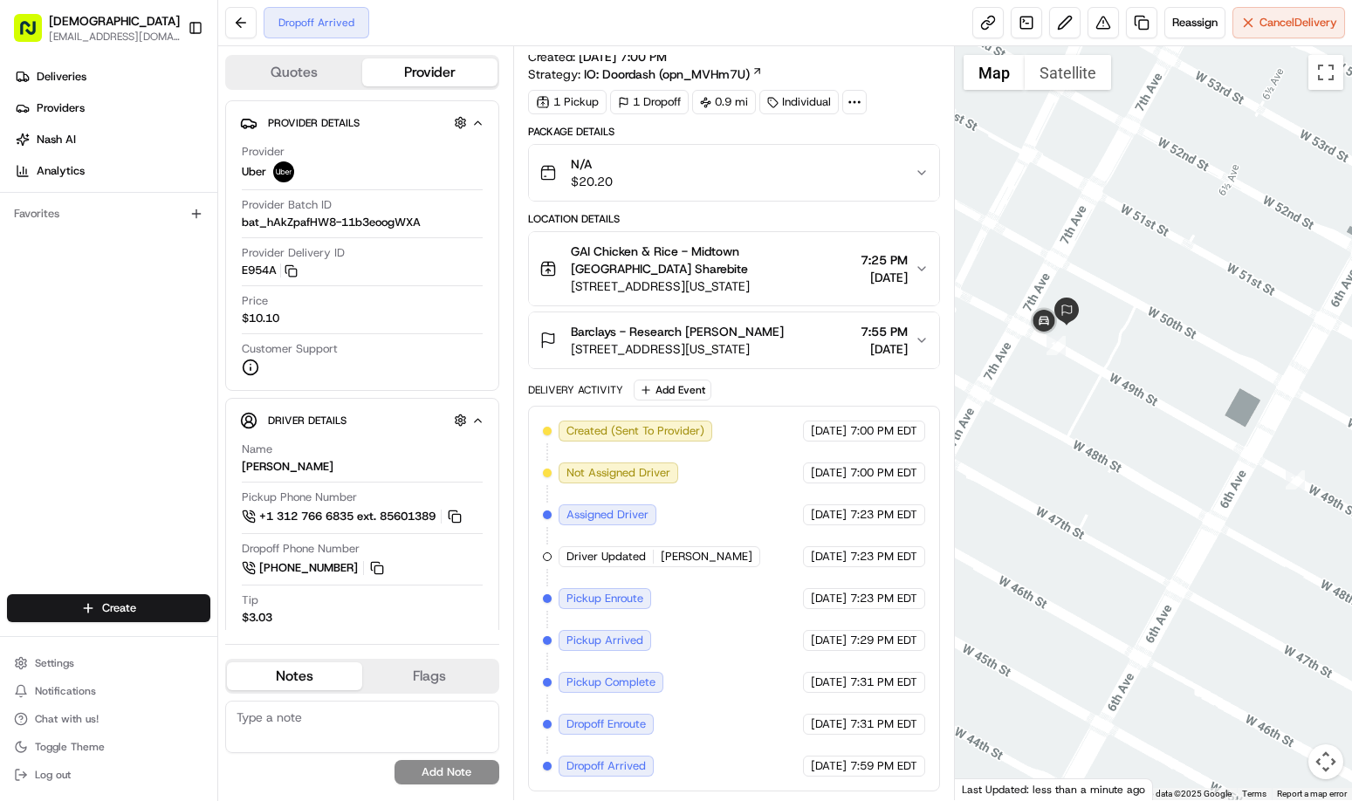
drag, startPoint x: 1026, startPoint y: 365, endPoint x: 1129, endPoint y: 362, distance: 103.9
click at [1129, 362] on div at bounding box center [1153, 423] width 397 height 754
click at [901, 168] on img "button" at bounding box center [895, 173] width 24 height 24
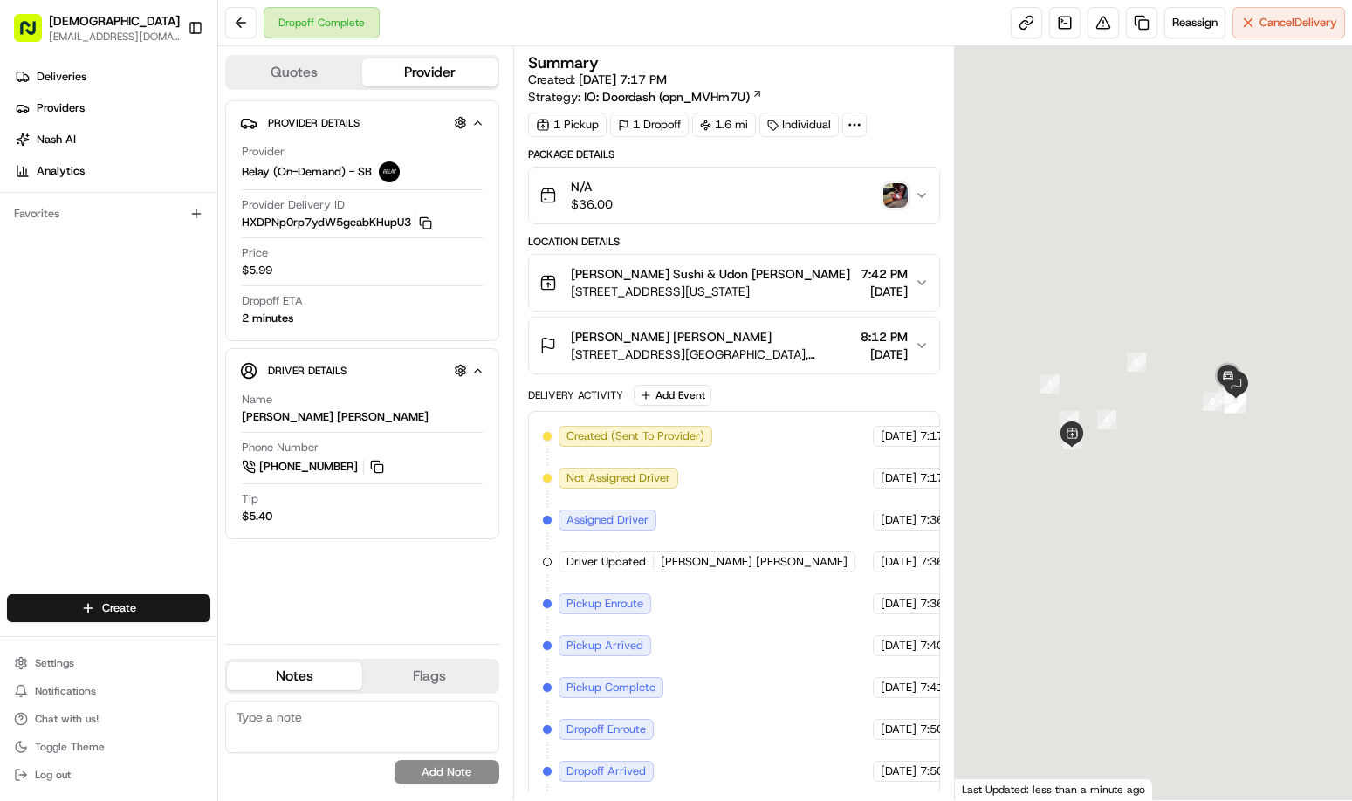
click at [903, 194] on img "button" at bounding box center [895, 195] width 24 height 24
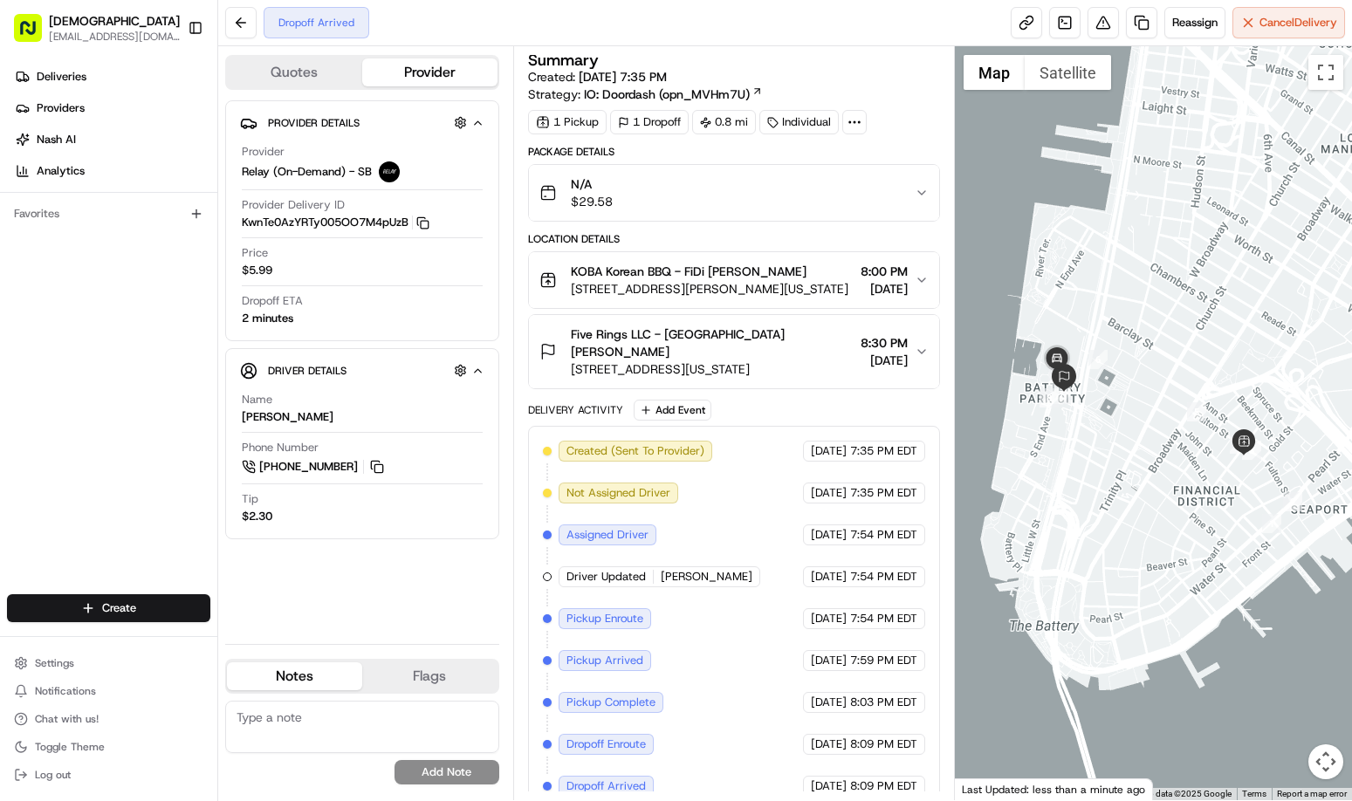
scroll to position [5, 0]
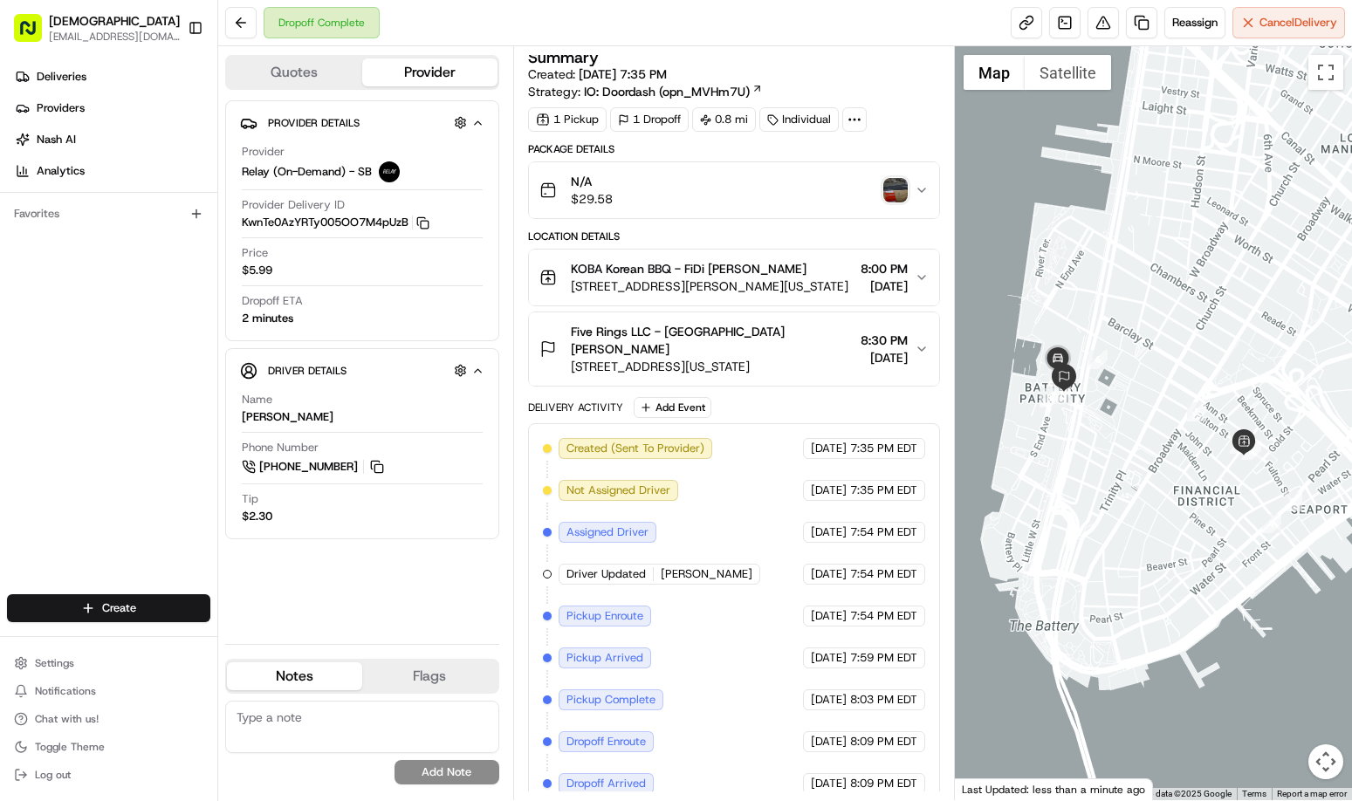
click at [901, 197] on img "button" at bounding box center [895, 190] width 24 height 24
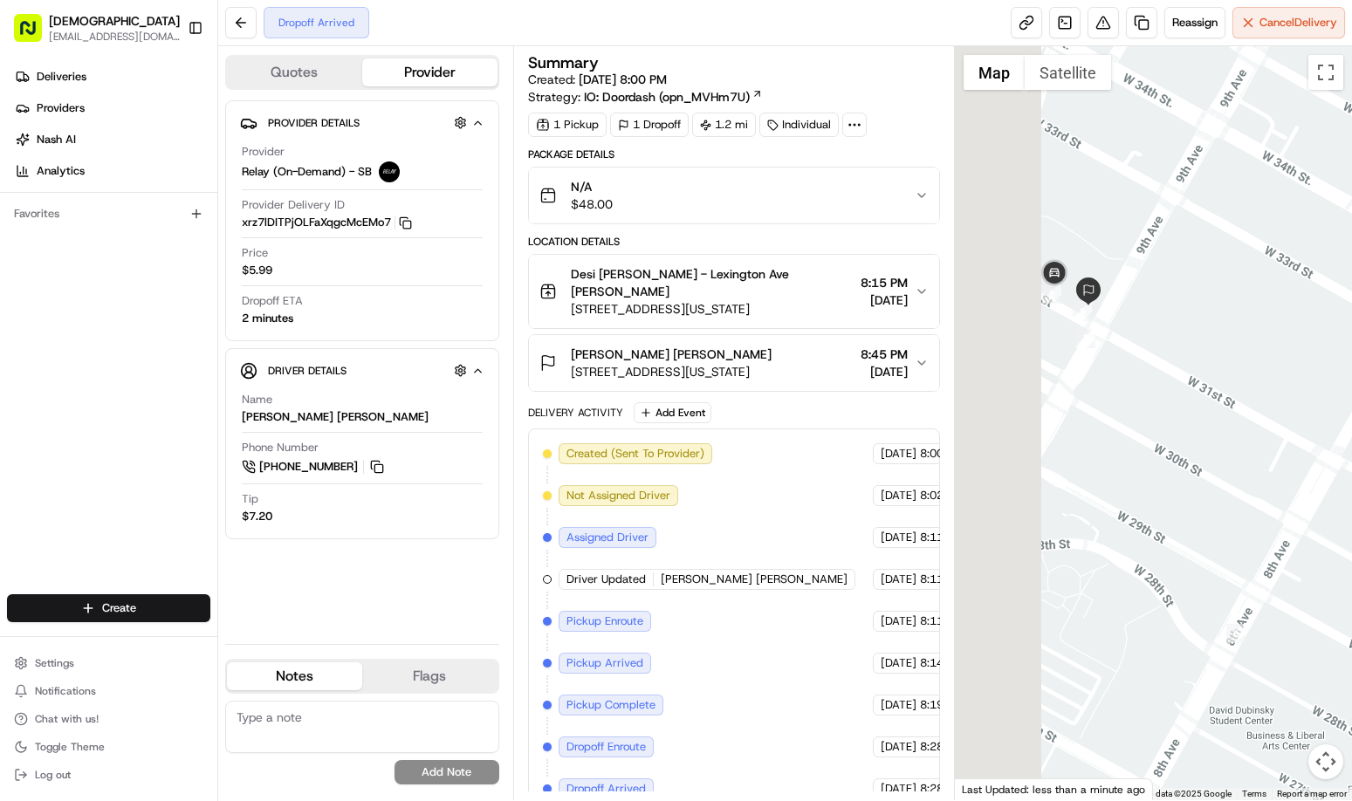
drag, startPoint x: 1061, startPoint y: 295, endPoint x: 1253, endPoint y: 299, distance: 192.1
click at [1253, 299] on div at bounding box center [1153, 423] width 397 height 754
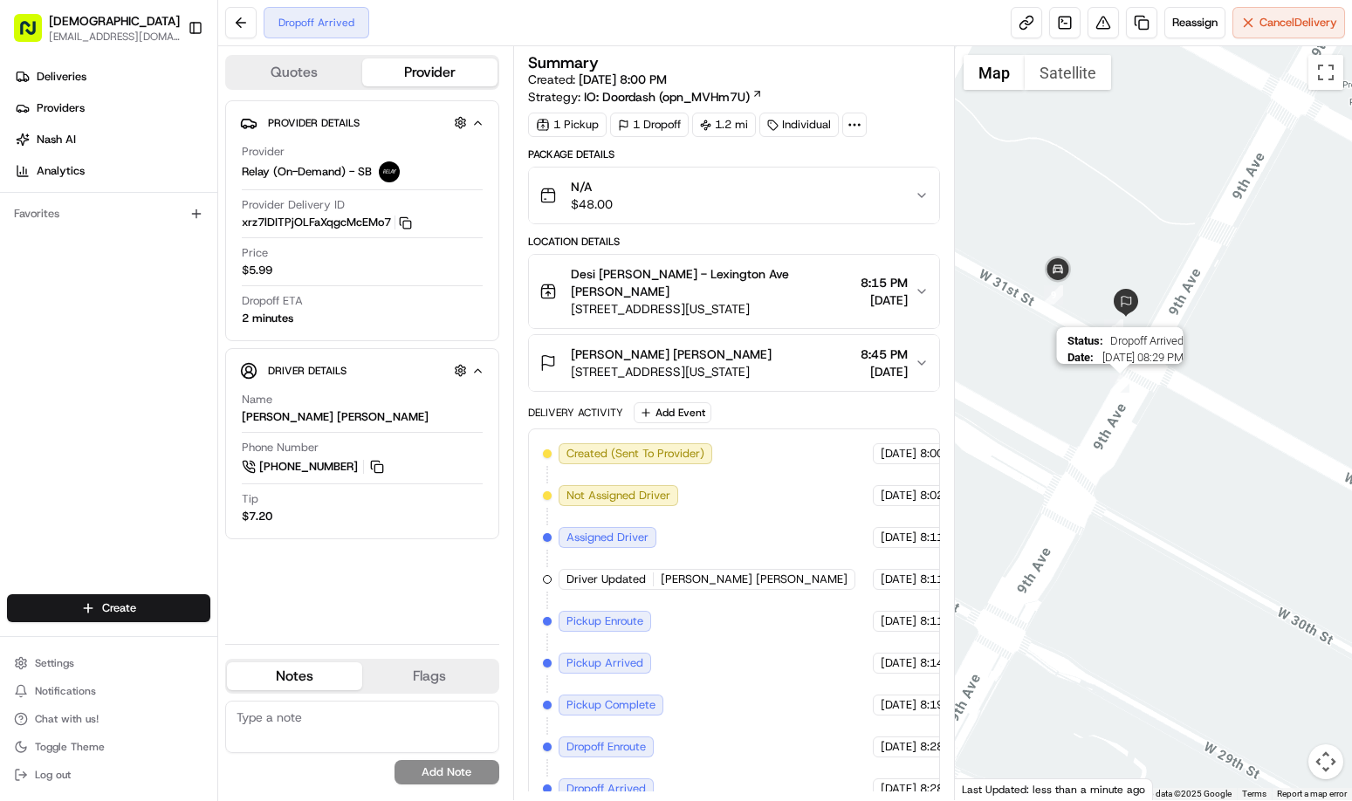
drag, startPoint x: 1143, startPoint y: 376, endPoint x: 1124, endPoint y: 390, distance: 23.7
click at [1124, 390] on div "Status : Dropoff Arrived Date : 08/20/2025 08:29 PM" at bounding box center [1153, 423] width 397 height 754
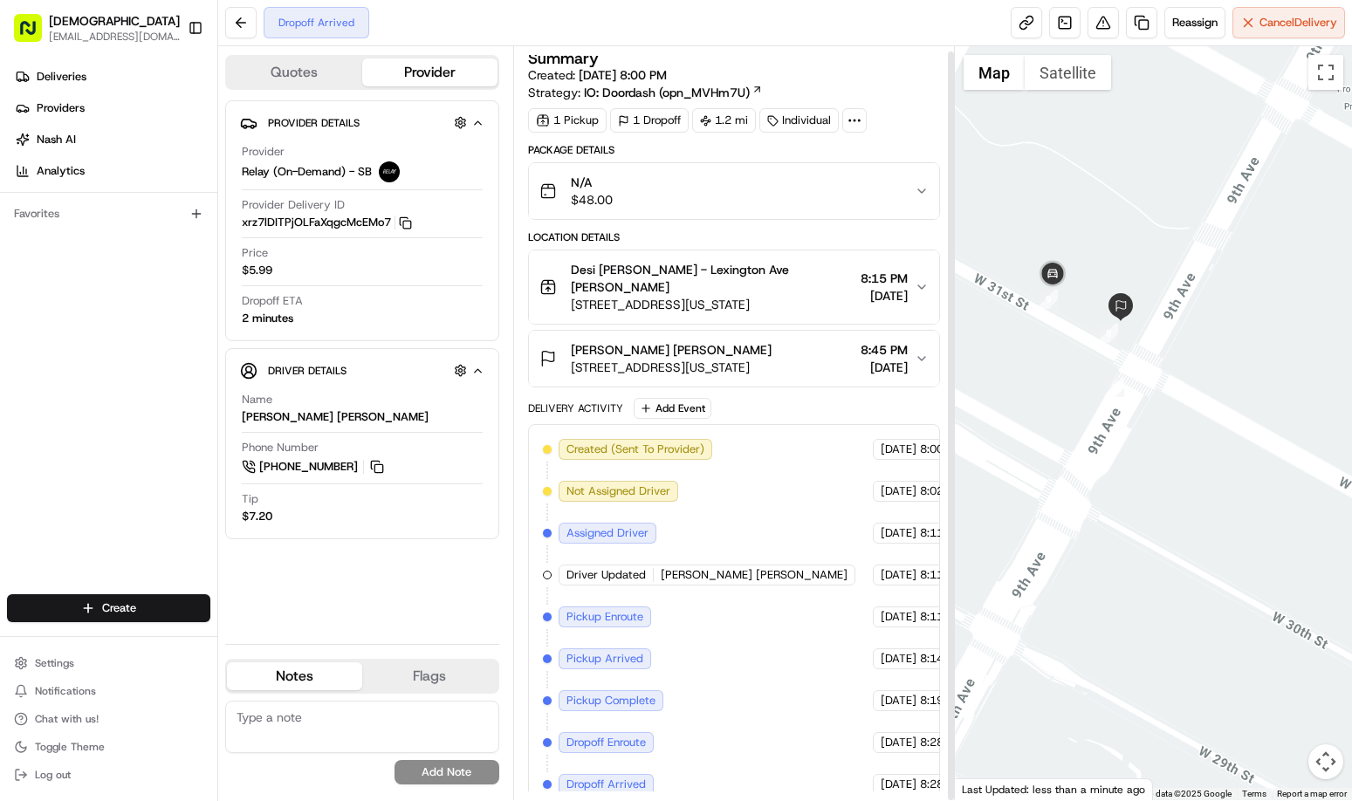
scroll to position [5, 0]
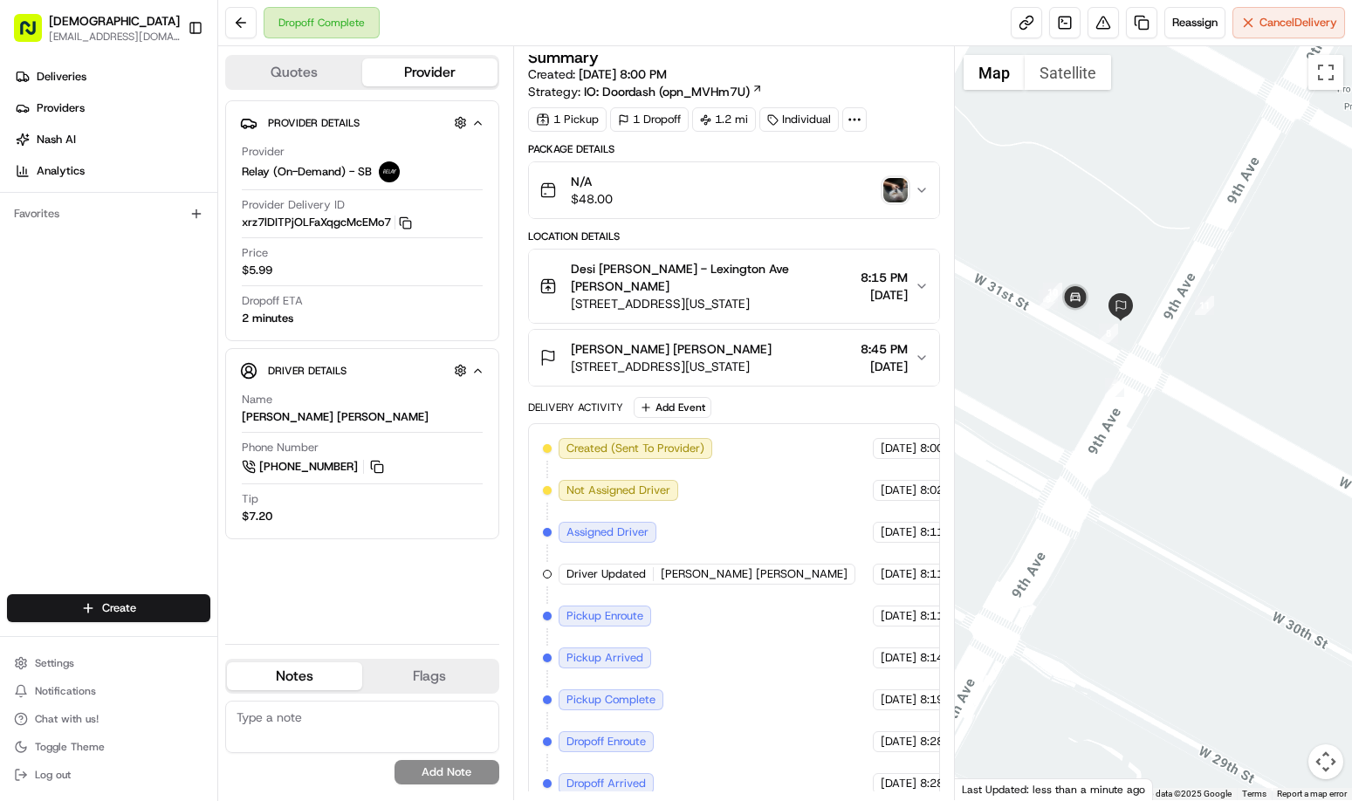
click at [904, 185] on img "button" at bounding box center [895, 190] width 24 height 24
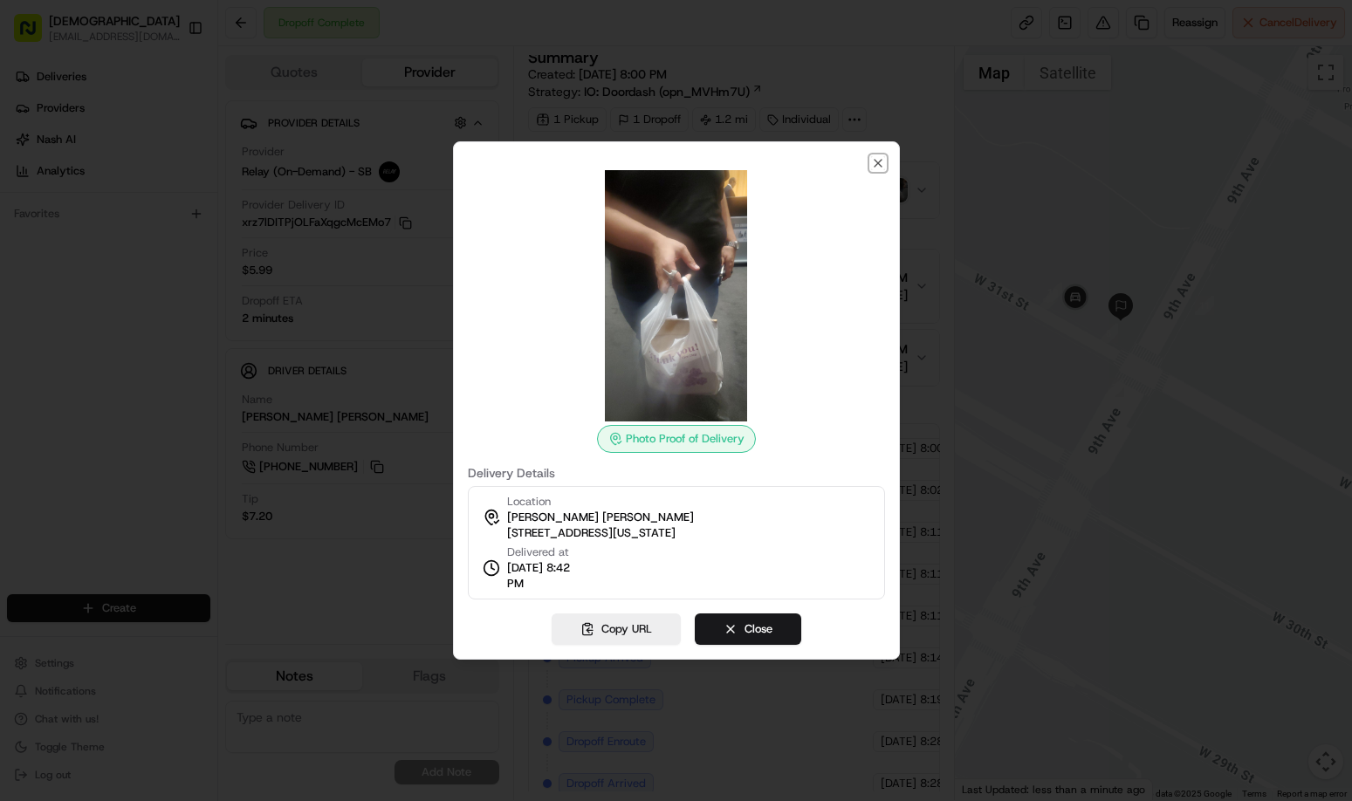
drag, startPoint x: 880, startPoint y: 161, endPoint x: 793, endPoint y: 123, distance: 95.4
click at [880, 161] on icon "button" at bounding box center [878, 163] width 7 height 7
